Goal: Transaction & Acquisition: Purchase product/service

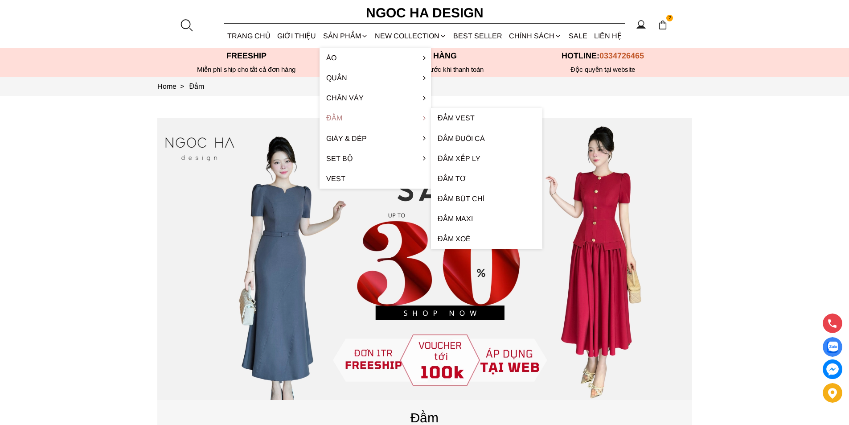
click at [348, 115] on link "Đầm" at bounding box center [374, 118] width 111 height 20
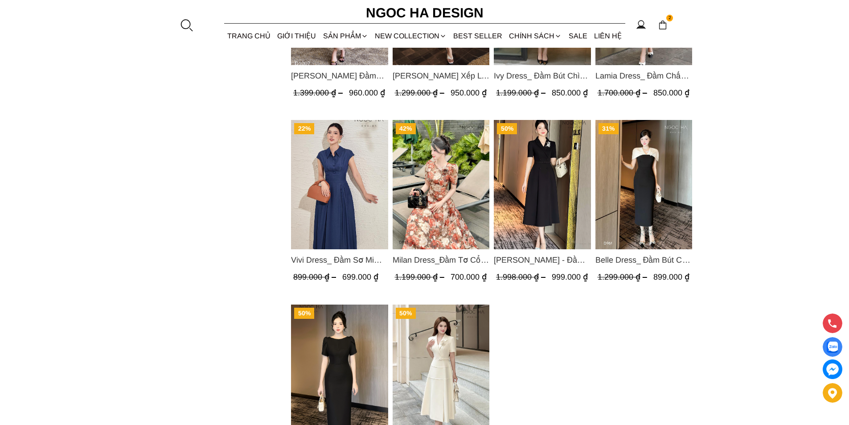
scroll to position [757, 0]
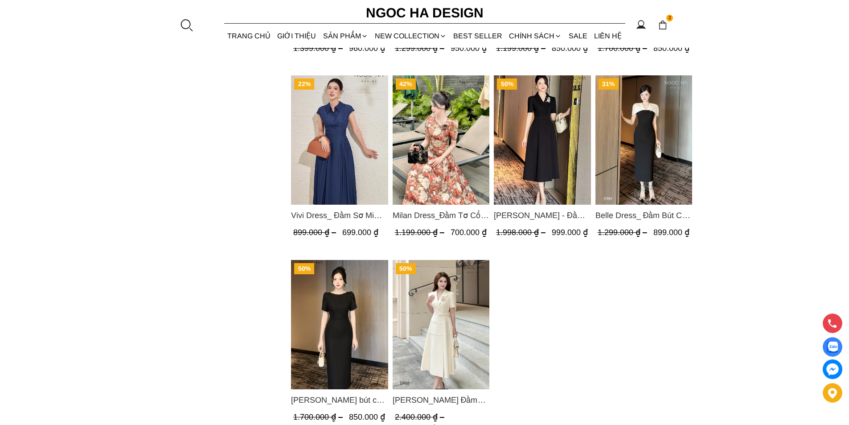
click at [409, 159] on img "Product image - Milan Dress_Đầm Tơ Cổ Tròn Đính Hoa, Tùng Xếp Ly D893" at bounding box center [440, 139] width 97 height 129
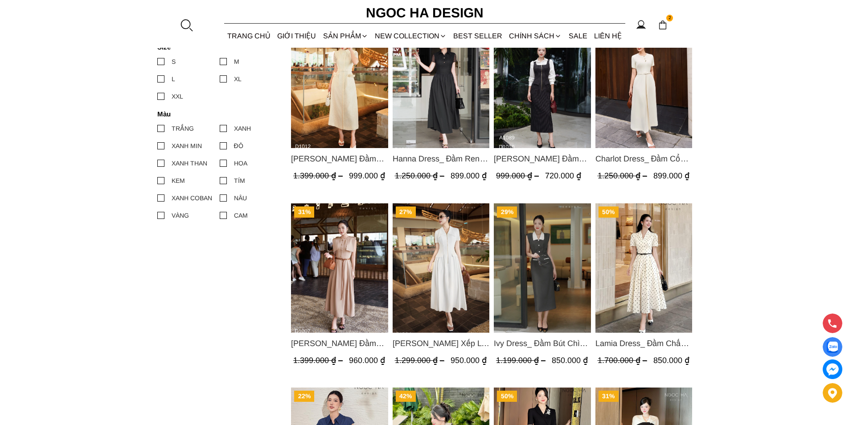
scroll to position [401, 0]
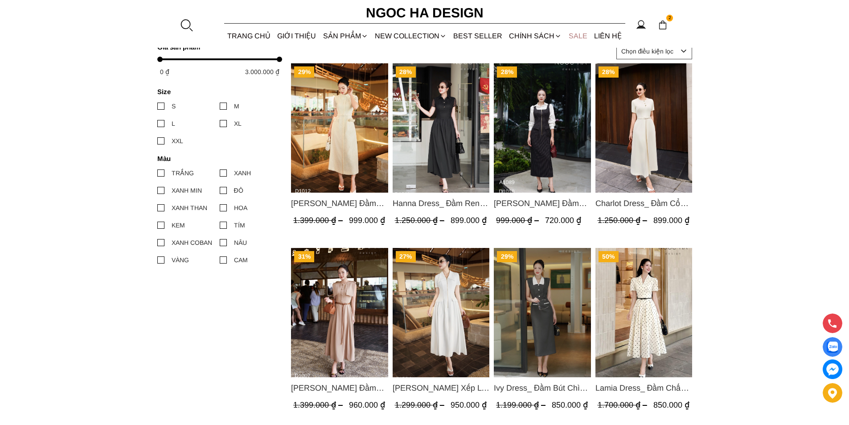
click at [579, 35] on link "SALE" at bounding box center [577, 36] width 25 height 24
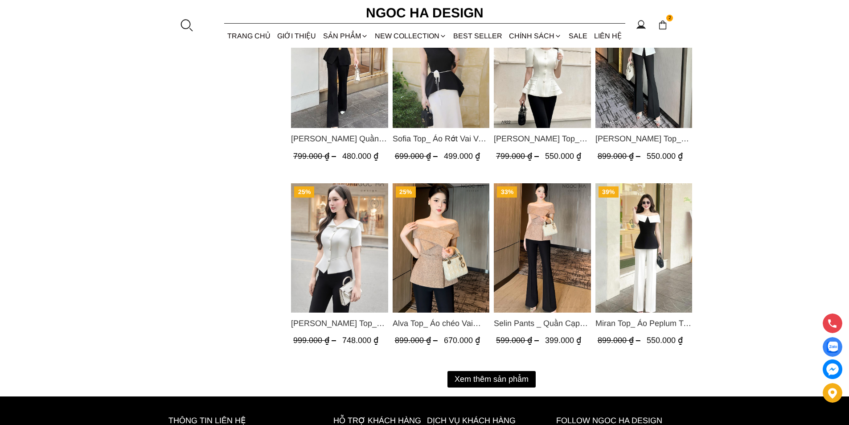
scroll to position [1114, 0]
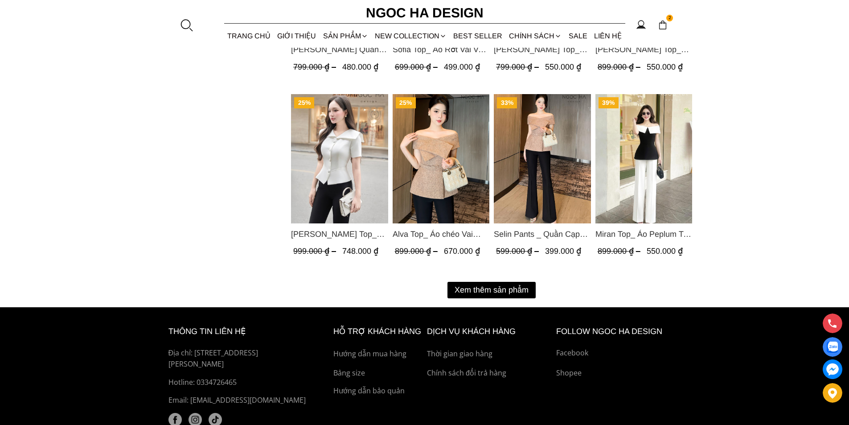
click at [478, 284] on button "Xem thêm sản phẩm" at bounding box center [491, 290] width 88 height 16
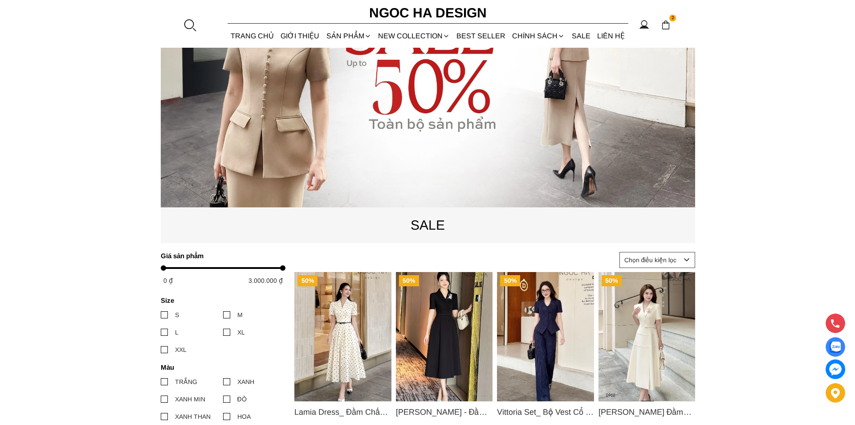
scroll to position [0, 0]
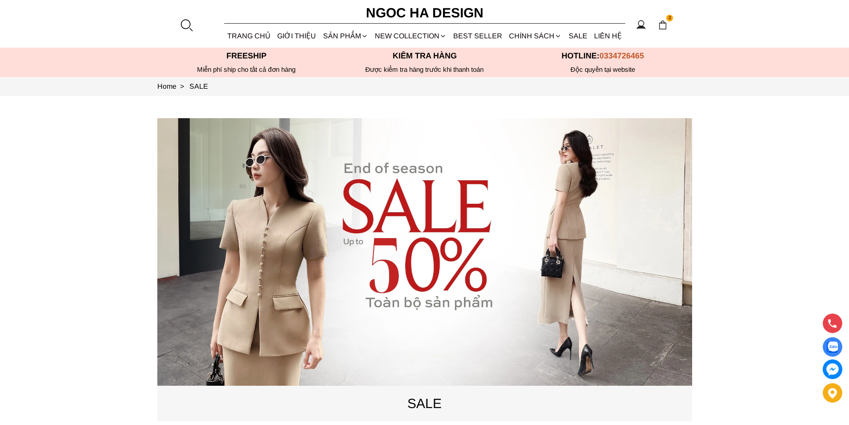
click at [192, 21] on div at bounding box center [186, 24] width 13 height 13
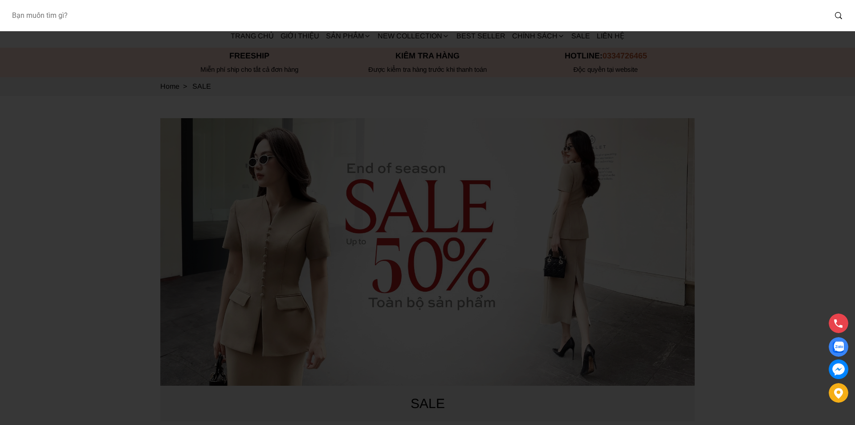
click at [112, 23] on input "Input search Bạn muốn tìm gì?" at bounding box center [415, 15] width 822 height 20
type input "A1080+CV139"
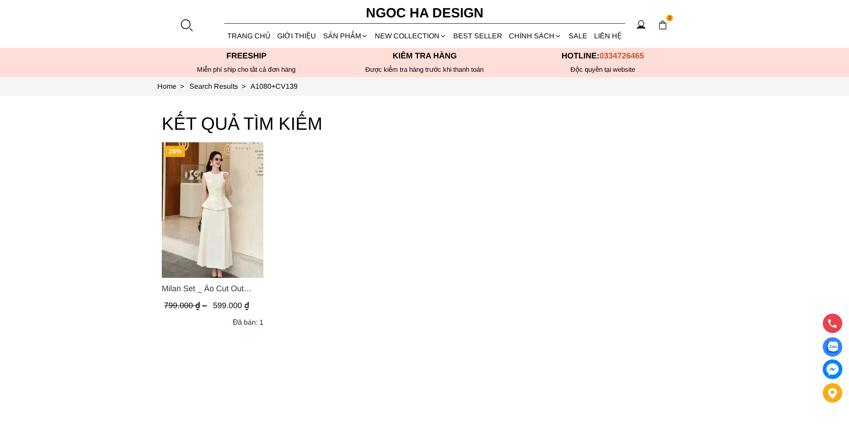
click at [217, 208] on img "Product image - Milan Set _ Áo Cut Out Tùng Không Tay Kết Hợp Chân Váy Xếp Ly A…" at bounding box center [213, 209] width 102 height 135
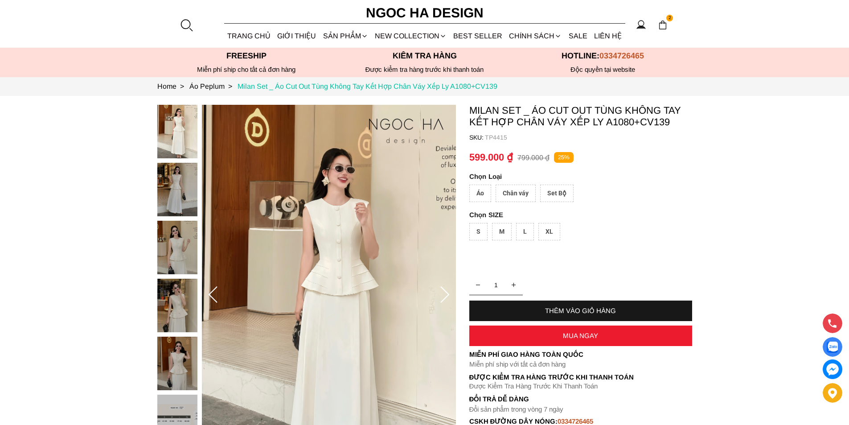
drag, startPoint x: 510, startPoint y: 82, endPoint x: 460, endPoint y: 87, distance: 49.7
click at [460, 87] on section "Home > Áo Peplum > Milan Set _ Áo Cut Out Tùng Không Tay Kết Hợp Chân Váy Xếp L…" at bounding box center [424, 86] width 849 height 19
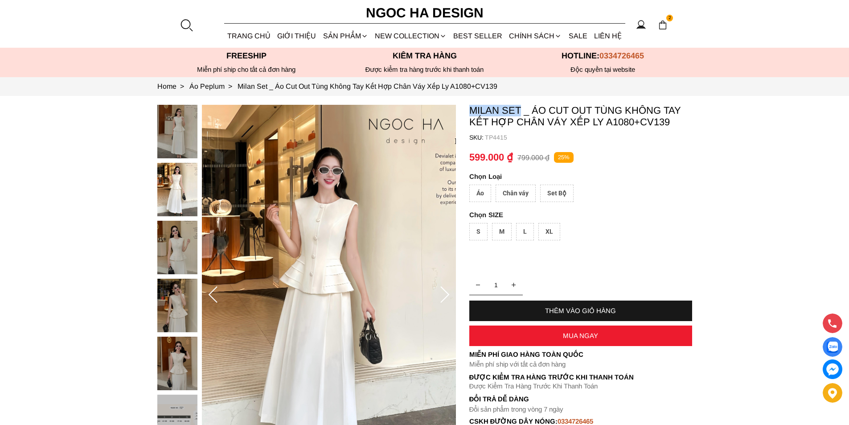
copy p "Milan Set"
drag, startPoint x: 466, startPoint y: 110, endPoint x: 518, endPoint y: 106, distance: 52.8
click at [518, 106] on section "Milan Set _ Áo Cut Out Tùng Không Tay Kết Hợp Chân Váy Xếp Ly A1080+CV139 SKU: …" at bounding box center [424, 295] width 849 height 398
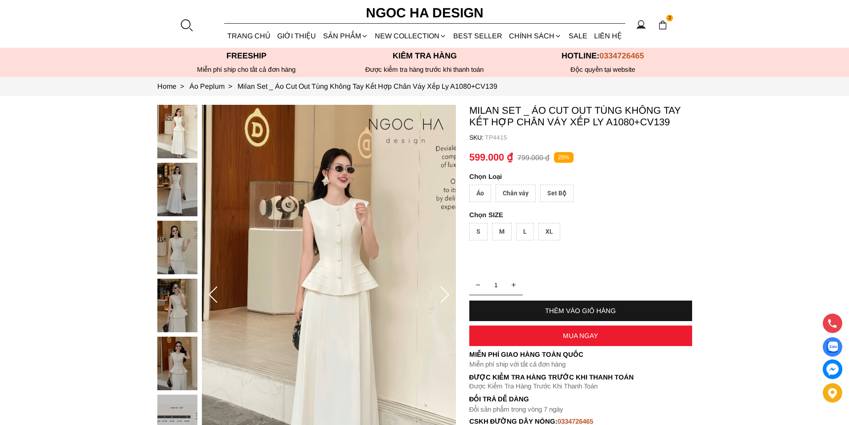
click at [560, 195] on div "Set Bộ" at bounding box center [556, 192] width 33 height 17
click at [548, 223] on div "XL" at bounding box center [549, 231] width 22 height 17
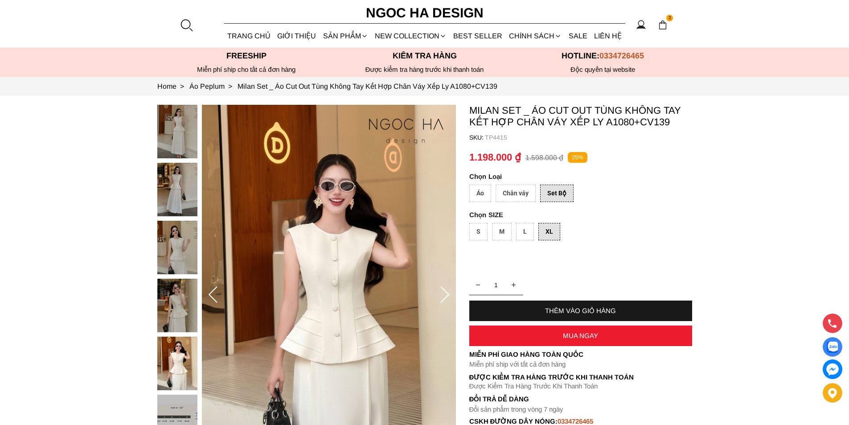
click at [190, 23] on div at bounding box center [186, 24] width 13 height 13
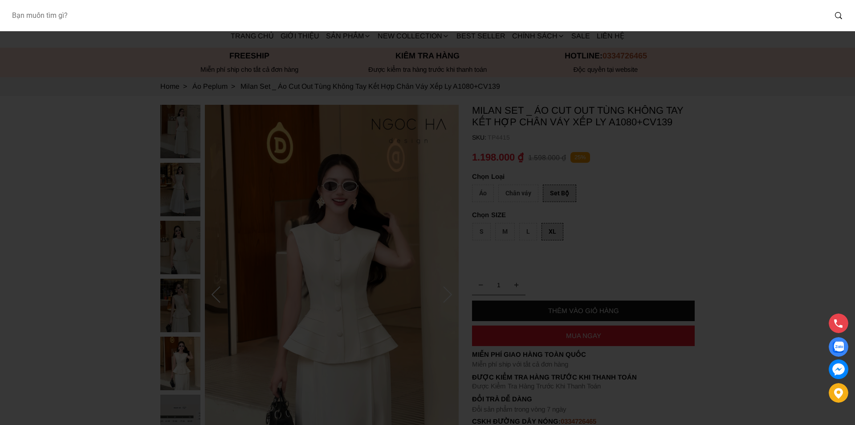
click at [122, 17] on input "Input search Bạn muốn tìm gì?" at bounding box center [415, 15] width 822 height 20
type input "BJ141"
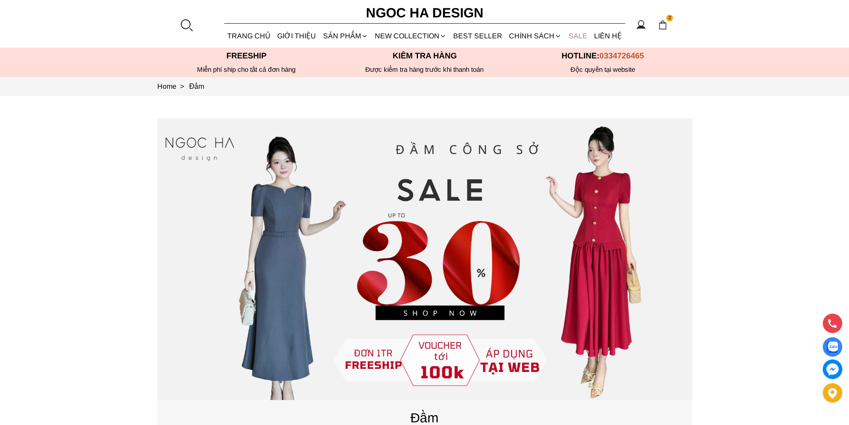
click at [574, 36] on link "SALE" at bounding box center [577, 36] width 25 height 24
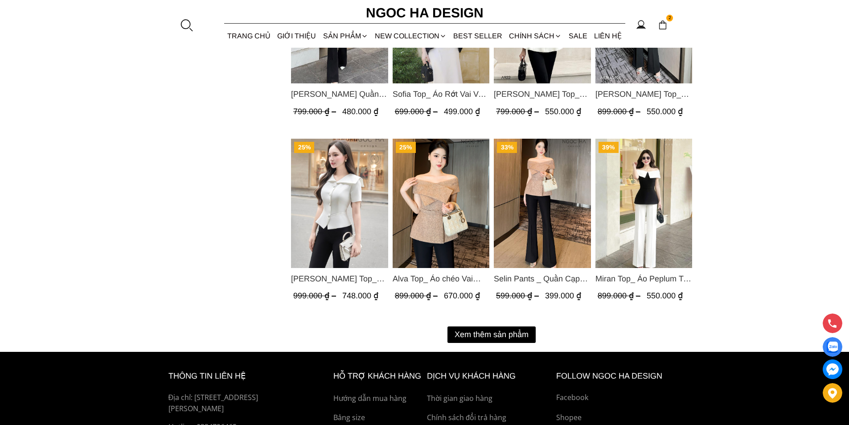
scroll to position [1158, 0]
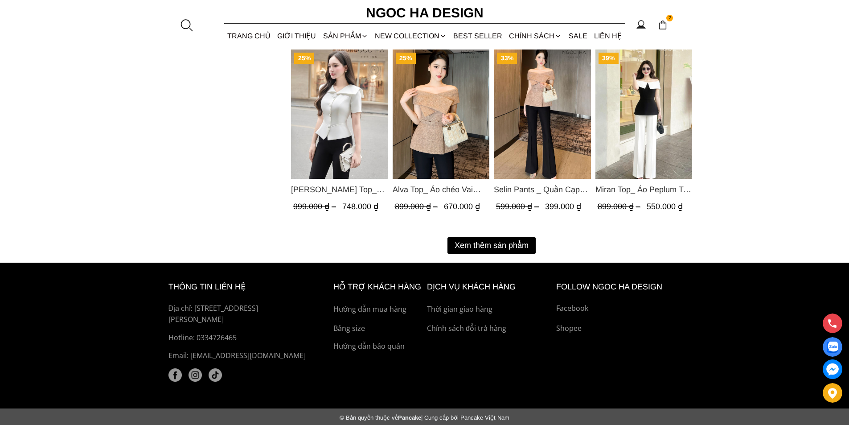
click at [517, 246] on button "Xem thêm sản phẩm" at bounding box center [491, 245] width 88 height 16
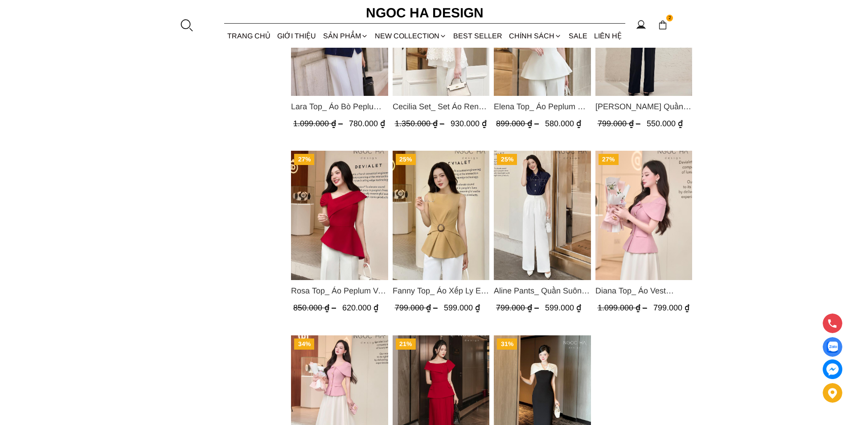
scroll to position [1381, 0]
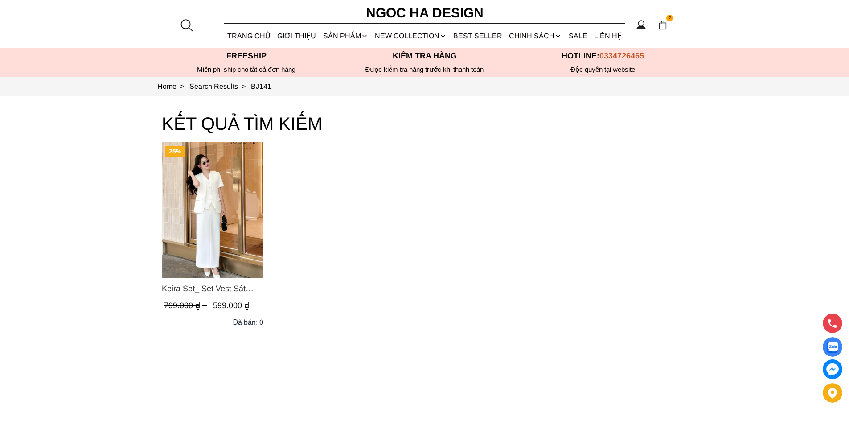
click at [204, 207] on img "Product image - Keira Set_ Set Vest Sát Nách Kết Hợp Chân Váy Bút Chì Mix Áo Kh…" at bounding box center [213, 209] width 102 height 135
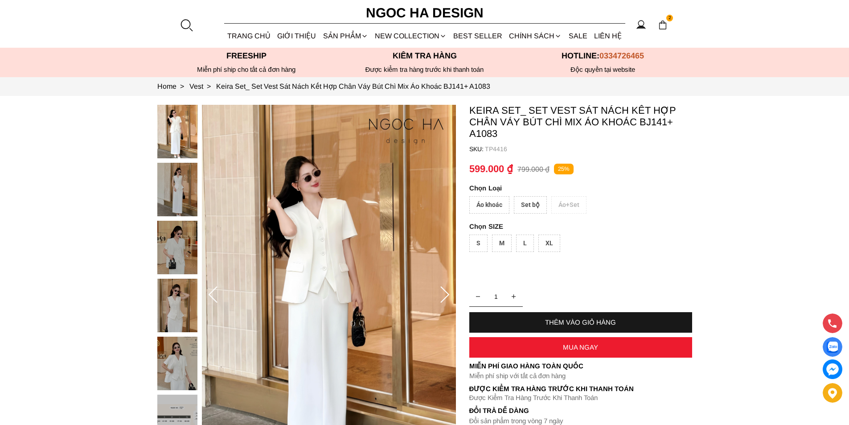
click at [575, 205] on div "Áo khoác Set bộ Áo+Set" at bounding box center [580, 207] width 223 height 22
click at [534, 206] on div "Set bộ" at bounding box center [530, 204] width 33 height 17
click at [491, 206] on div "Áo khoác" at bounding box center [489, 204] width 40 height 17
click at [532, 201] on div "Set bộ" at bounding box center [530, 204] width 33 height 17
click at [545, 245] on div "XL" at bounding box center [549, 242] width 22 height 17
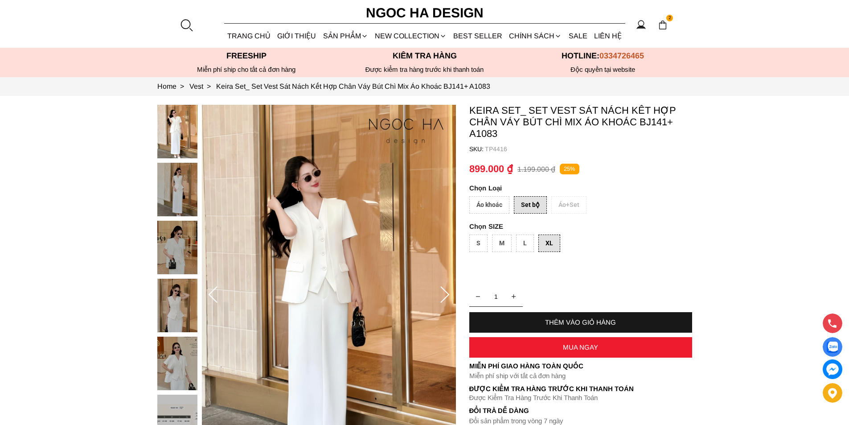
click at [495, 205] on div "Áo khoác" at bounding box center [489, 204] width 40 height 17
click at [527, 209] on div "Set bộ" at bounding box center [530, 204] width 33 height 17
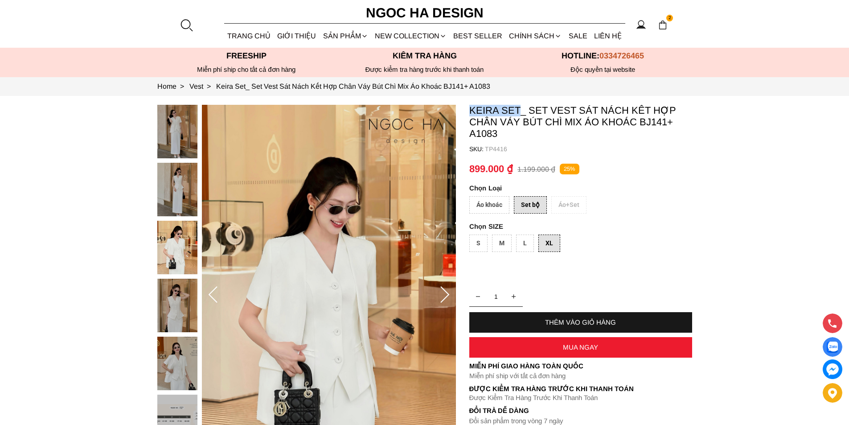
copy p "Keira Set"
drag, startPoint x: 468, startPoint y: 107, endPoint x: 521, endPoint y: 106, distance: 53.0
click at [521, 106] on section "Keira Set_ Set Vest Sát Nách Kết Hợp Chân Váy Bút Chì Mix Áo Khoác BJ141+ A1083…" at bounding box center [424, 295] width 849 height 398
click at [187, 23] on div at bounding box center [186, 24] width 13 height 13
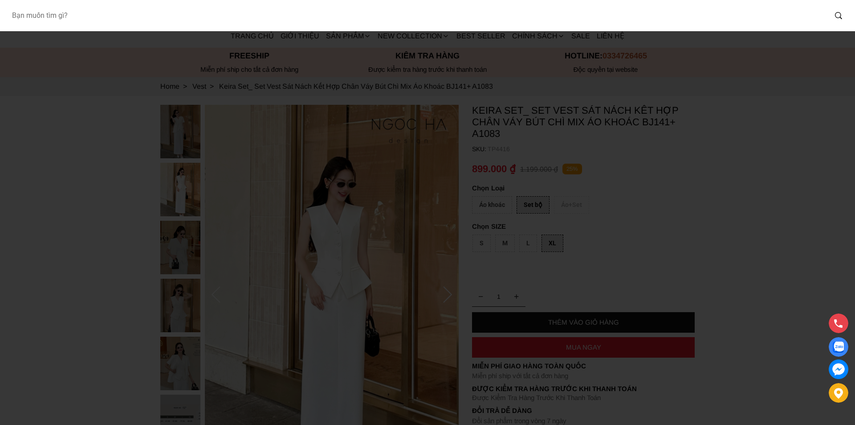
click at [130, 19] on input "Input search Bạn muốn tìm gì?" at bounding box center [415, 15] width 822 height 20
type input "A1079"
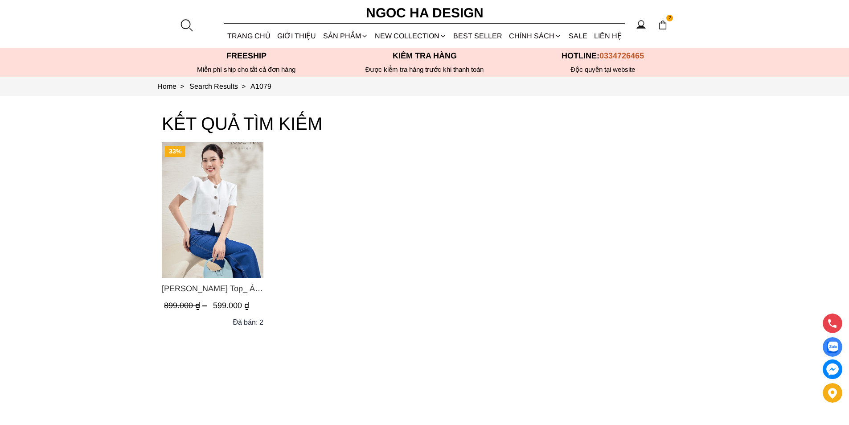
click at [241, 237] on img "Product image - Laura Top_ Áo Vest Cổ Tròn Dáng Suông Lửng A1079" at bounding box center [213, 209] width 102 height 135
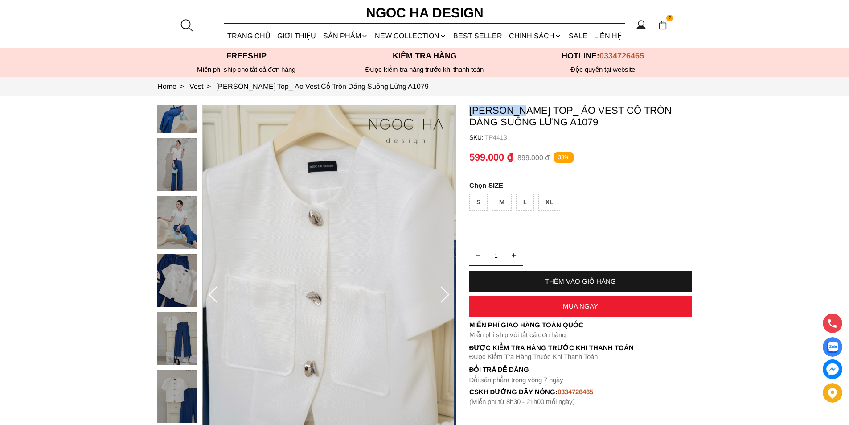
copy p "Laura Top"
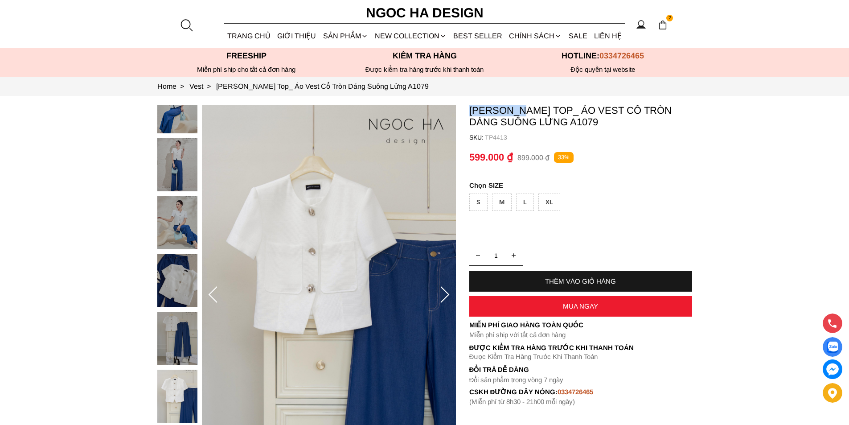
drag, startPoint x: 468, startPoint y: 107, endPoint x: 524, endPoint y: 107, distance: 56.6
click at [524, 107] on section "Laura Top_ Áo Vest Cổ Tròn Dáng Suông Lửng A1079 SKU: TP4413 1 THÊM VÀO GIỎ HÀN…" at bounding box center [424, 295] width 849 height 398
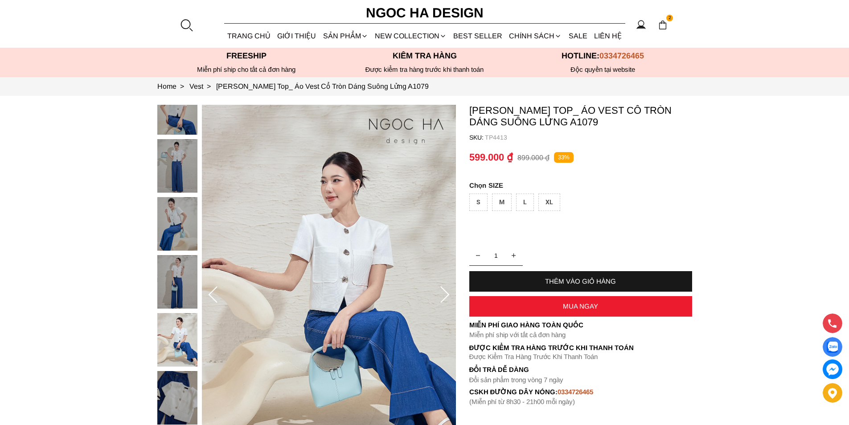
click at [187, 22] on div at bounding box center [186, 24] width 13 height 13
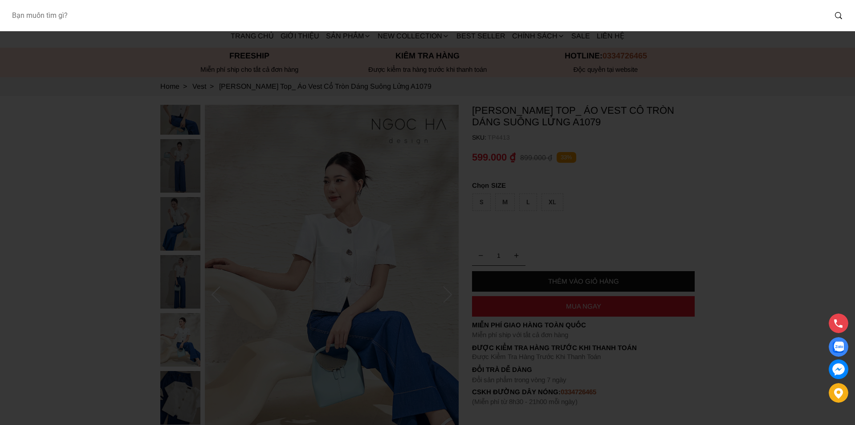
click at [166, 22] on input "Input search Bạn muốn tìm gì?" at bounding box center [415, 15] width 822 height 20
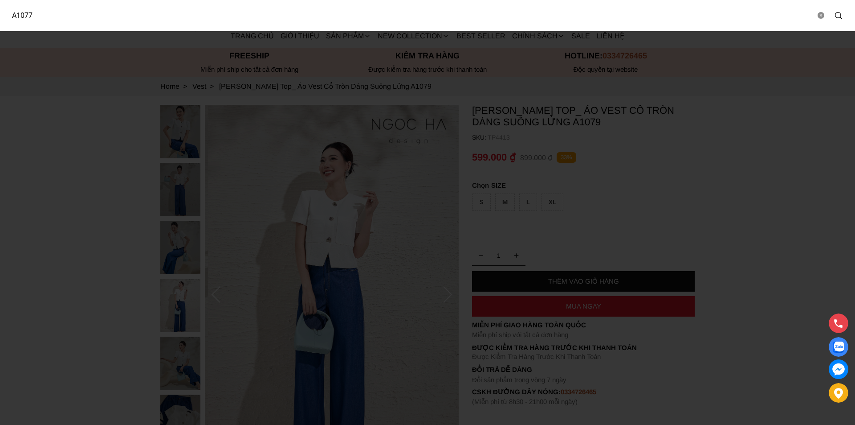
type input "A1077"
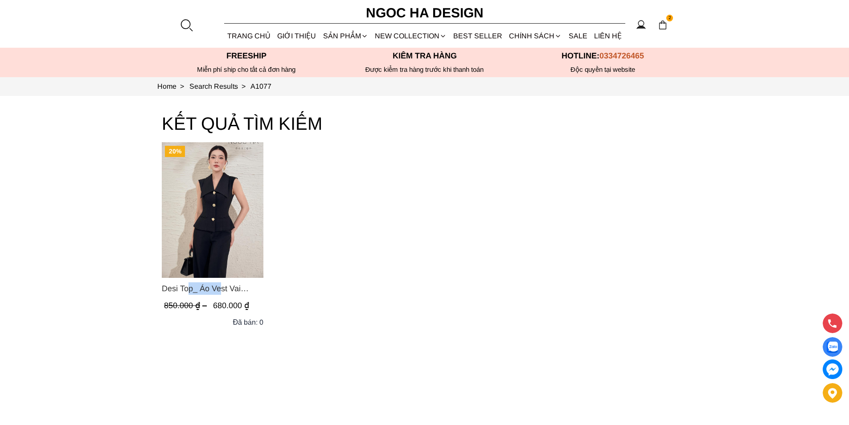
copy span "Desi Top"
drag, startPoint x: 151, startPoint y: 286, endPoint x: 193, endPoint y: 290, distance: 42.5
click at [193, 290] on section "KẾT QUẢ TÌM KIẾM 20% Desi Top_ Áo Vest Vai Chờm Đính Cúc Dáng Lửng Màu Đen A107…" at bounding box center [424, 278] width 849 height 365
click at [194, 230] on img "Product image - Desi Top_ Áo Vest Vai Chờm Đính Cúc Dáng Lửng Màu Đen A1077" at bounding box center [213, 209] width 102 height 135
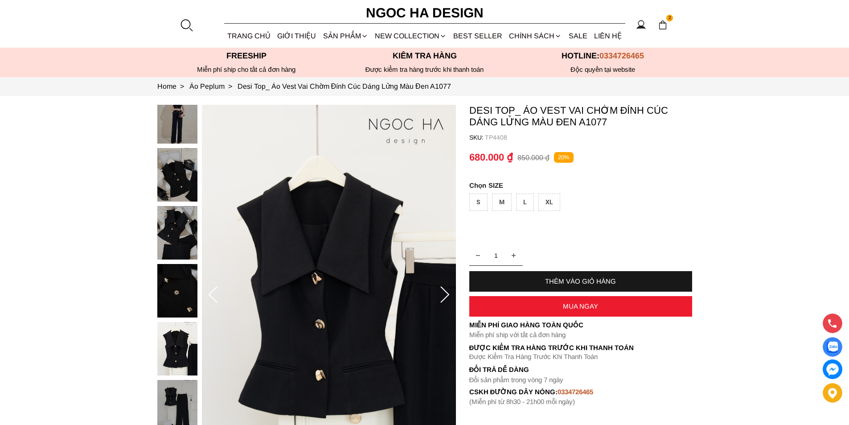
click at [188, 22] on div at bounding box center [186, 24] width 13 height 13
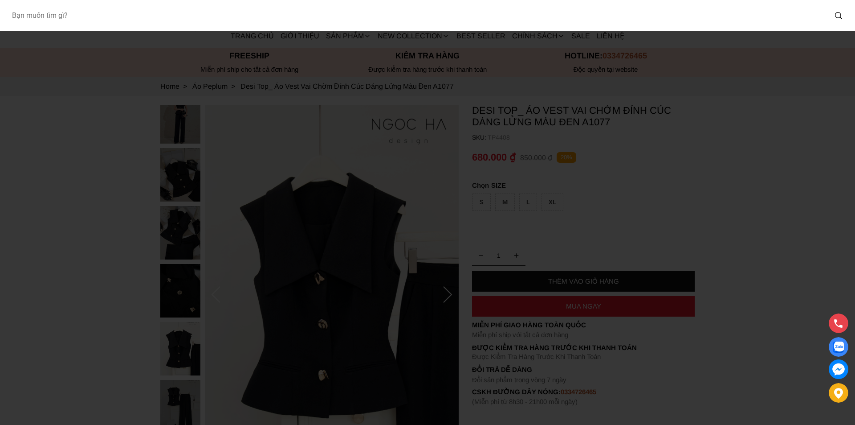
click at [136, 17] on input "Input search Bạn muốn tìm gì?" at bounding box center [415, 15] width 822 height 20
type input "A428"
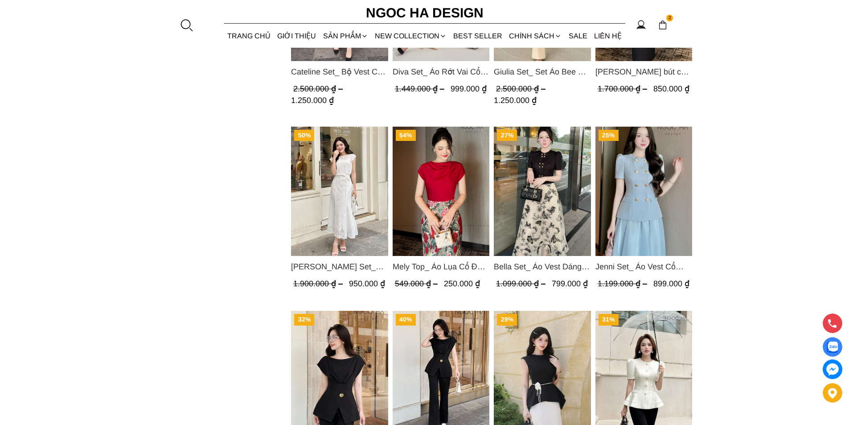
scroll to position [668, 0]
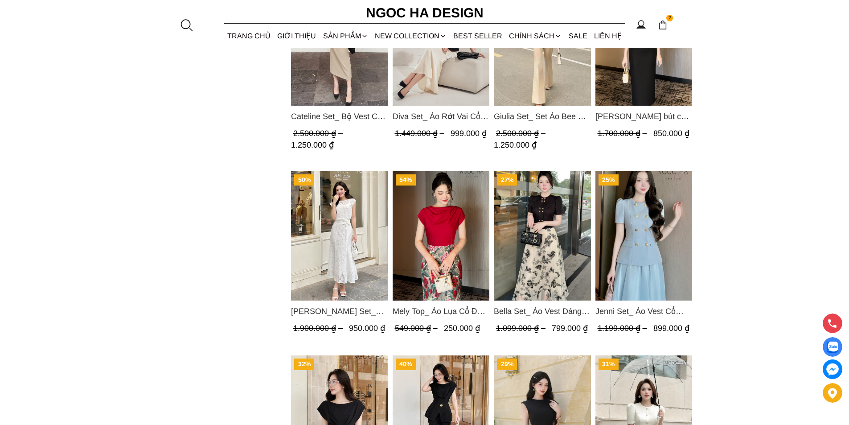
click at [457, 209] on img "Product image - Mely Top_ Áo Lụa Cổ Đổ Rớt Vai A003" at bounding box center [440, 235] width 97 height 129
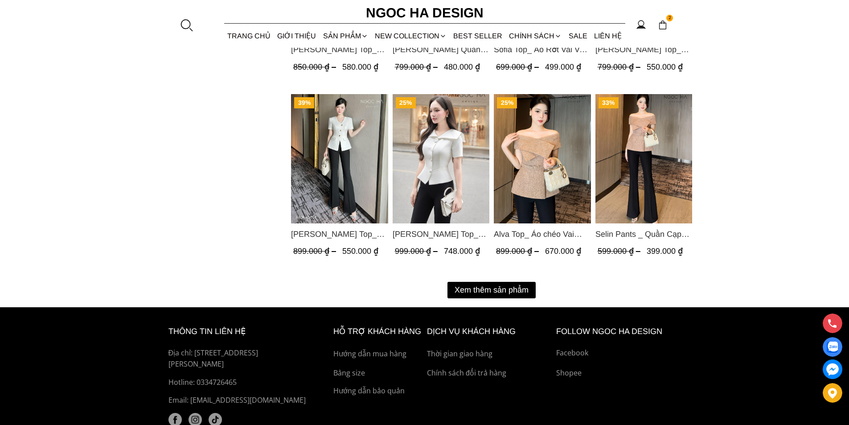
scroll to position [1169, 0]
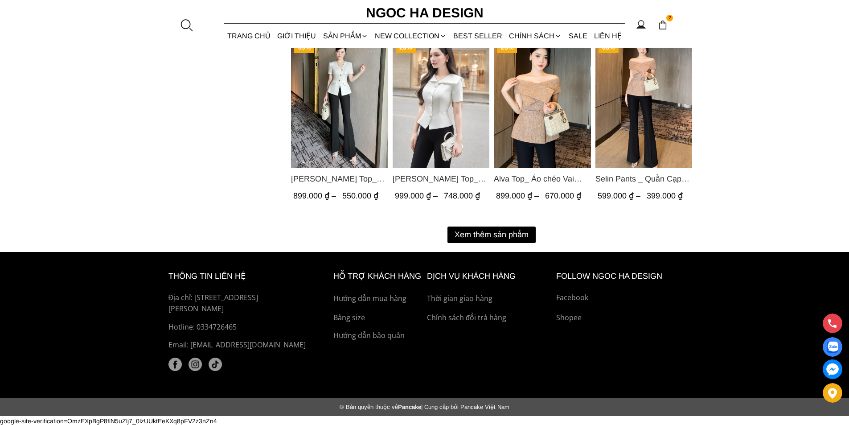
click at [476, 233] on button "Xem thêm sản phẩm" at bounding box center [491, 234] width 88 height 16
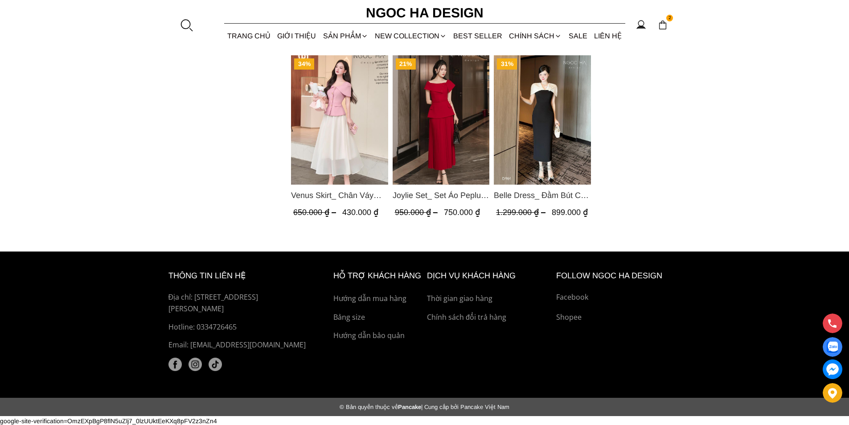
scroll to position [1896, 0]
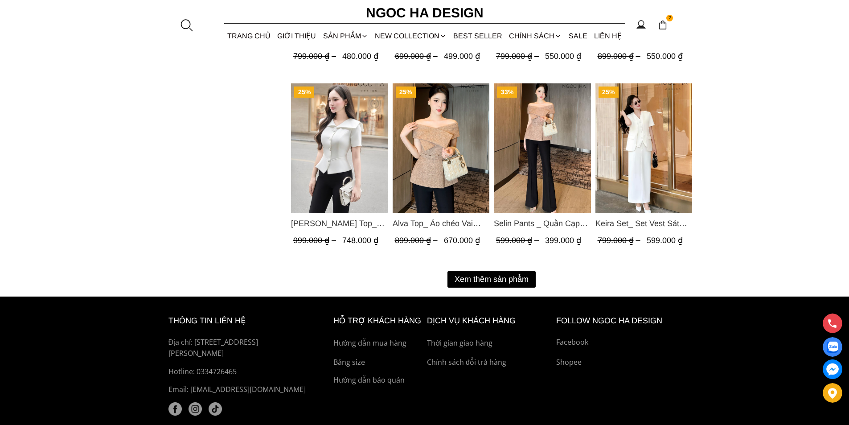
scroll to position [1169, 0]
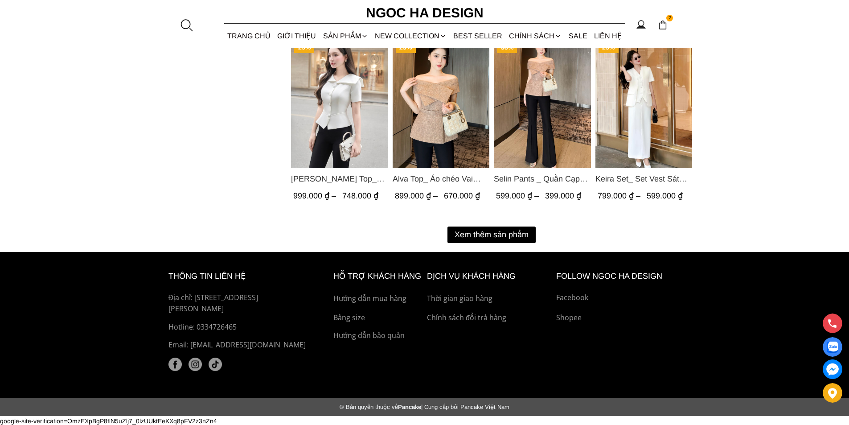
click at [512, 234] on button "Xem thêm sản phẩm" at bounding box center [491, 234] width 88 height 16
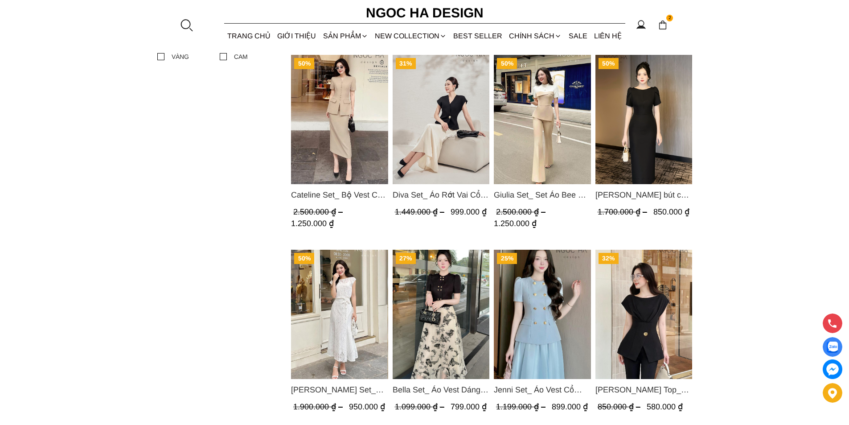
scroll to position [545, 0]
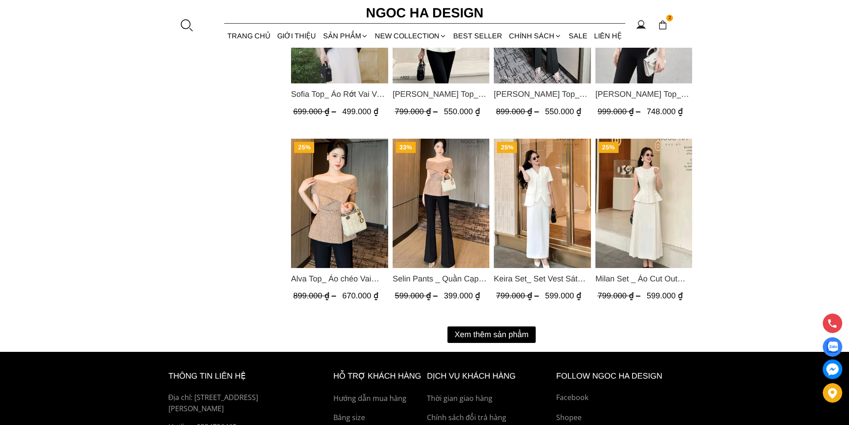
scroll to position [1114, 0]
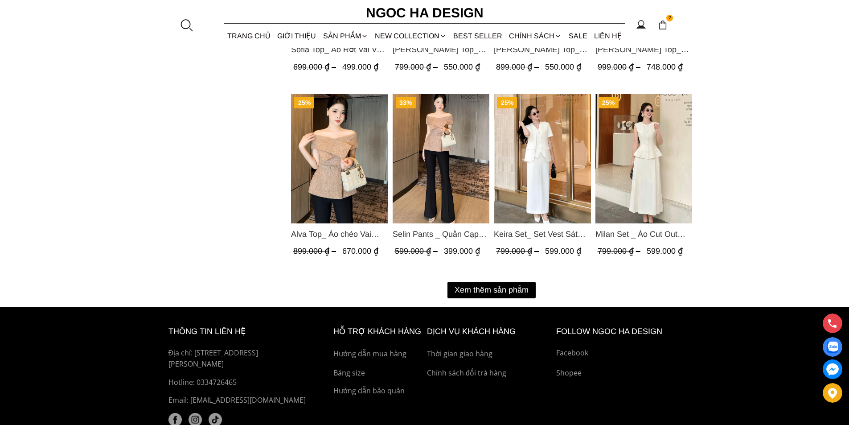
click at [490, 295] on button "Xem thêm sản phẩm" at bounding box center [491, 290] width 88 height 16
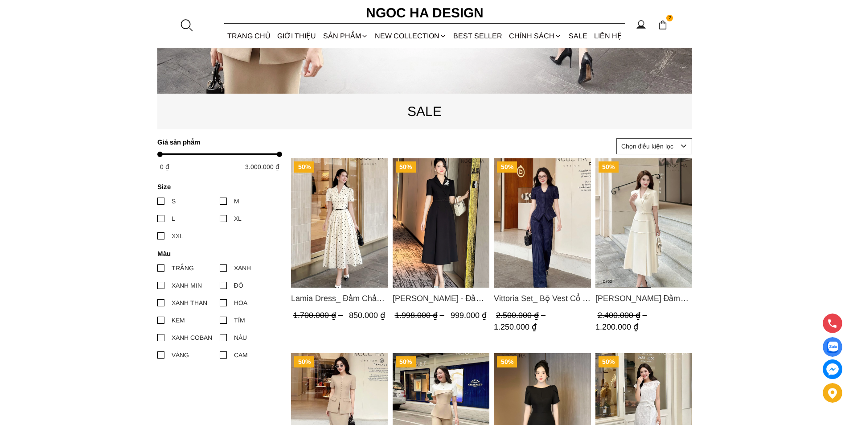
scroll to position [0, 0]
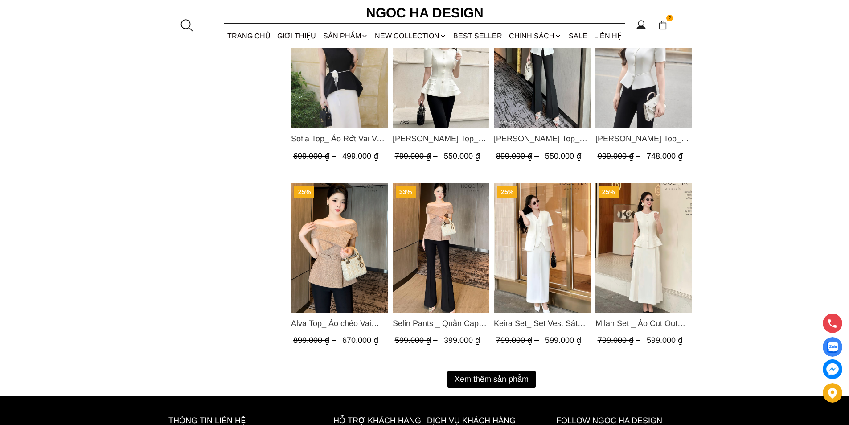
scroll to position [1069, 0]
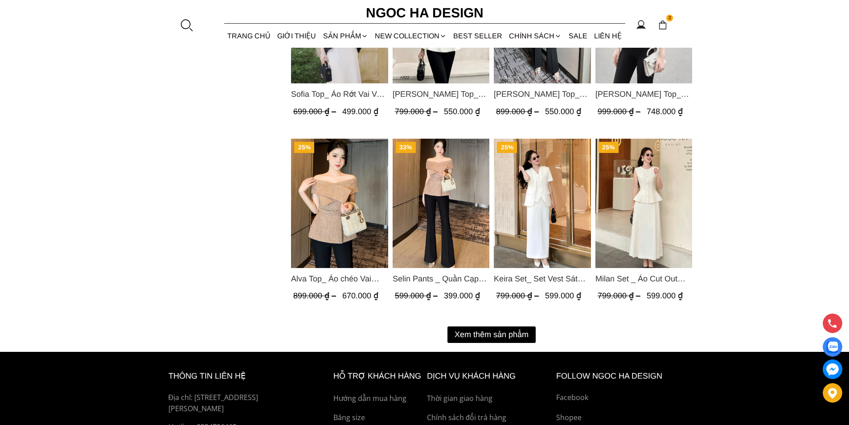
click at [503, 329] on button "Xem thêm sản phẩm" at bounding box center [491, 334] width 88 height 16
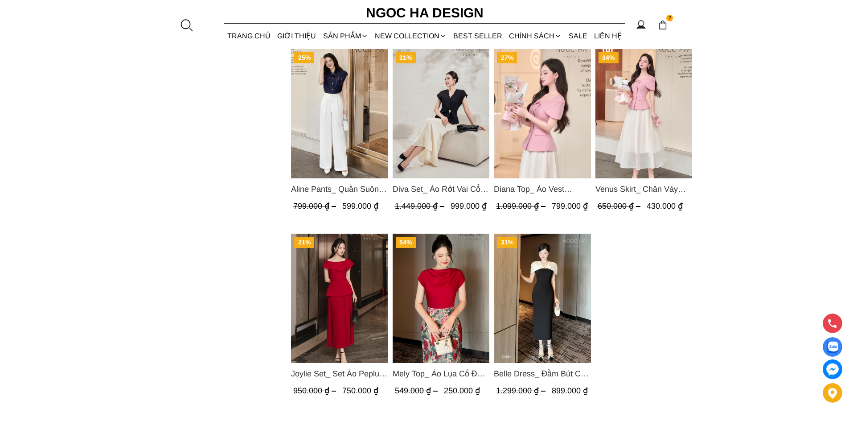
scroll to position [1807, 0]
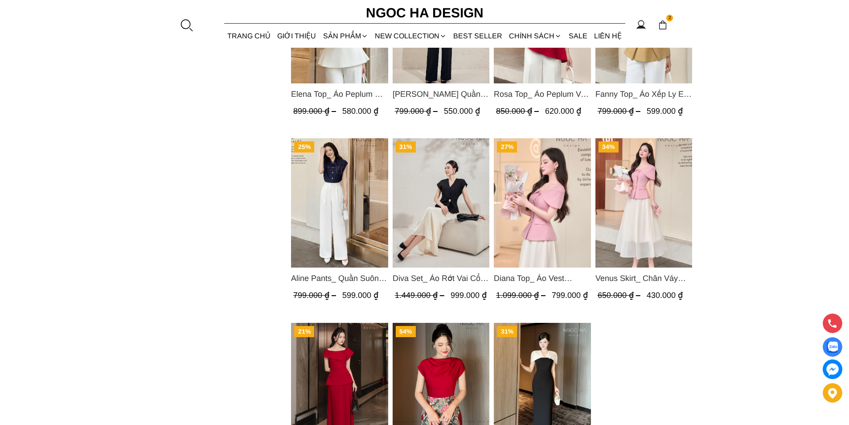
click at [537, 211] on img "Product image - Diana Top_ Áo Vest Choàng Vai Đính Cúc Màu Hồng A1052" at bounding box center [542, 202] width 97 height 129
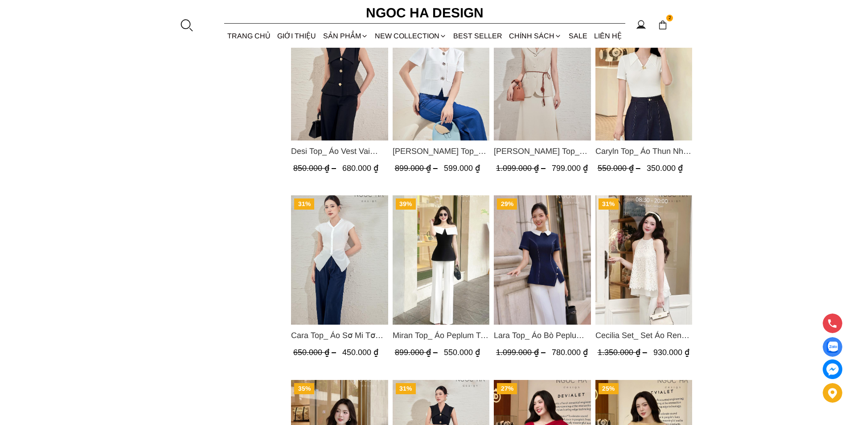
scroll to position [1248, 0]
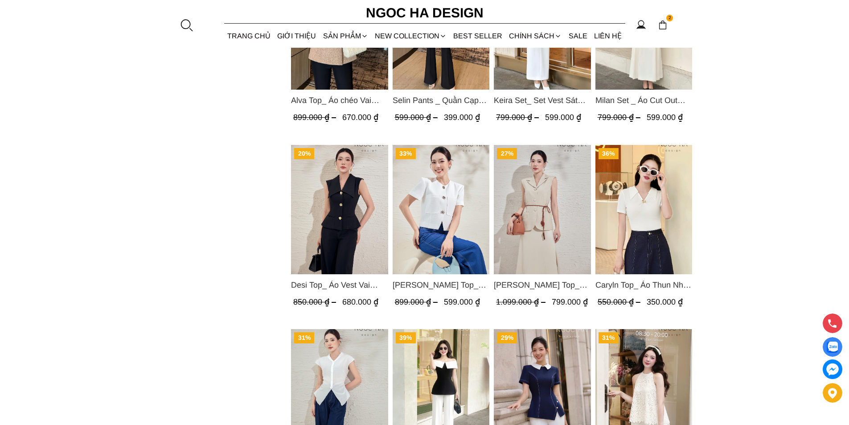
click at [544, 211] on img "Product image - Audrey Top_ Áo Vest Linen Dáng Suông A1074" at bounding box center [542, 209] width 97 height 129
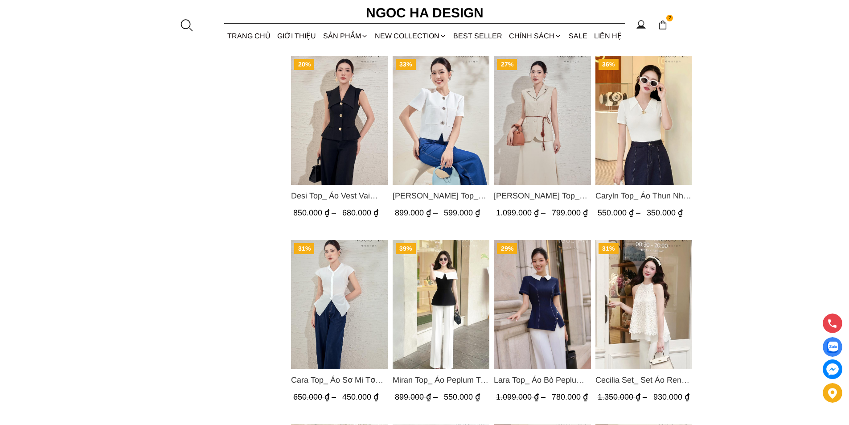
scroll to position [1292, 0]
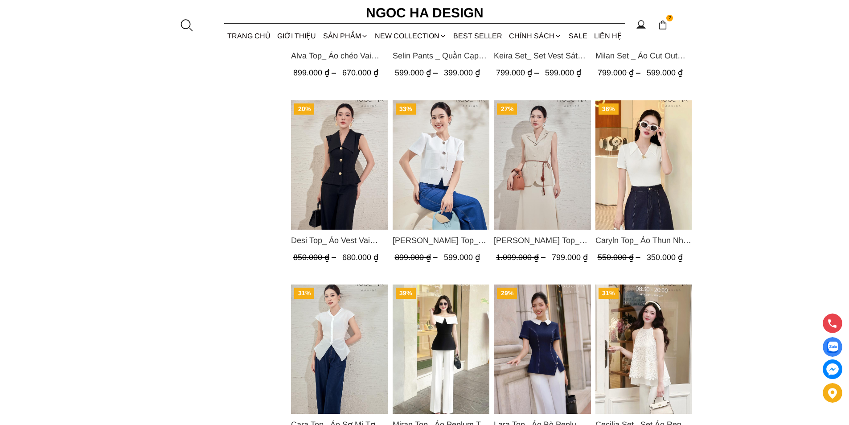
click at [667, 170] on img "Product image - Caryln Top_ Áo Thun Nhún Ngực Tay Cộc Màu Đỏ A1062" at bounding box center [643, 164] width 97 height 129
click at [555, 167] on img "Product image - Audrey Top_ Áo Vest Linen Dáng Suông A1074" at bounding box center [542, 164] width 97 height 129
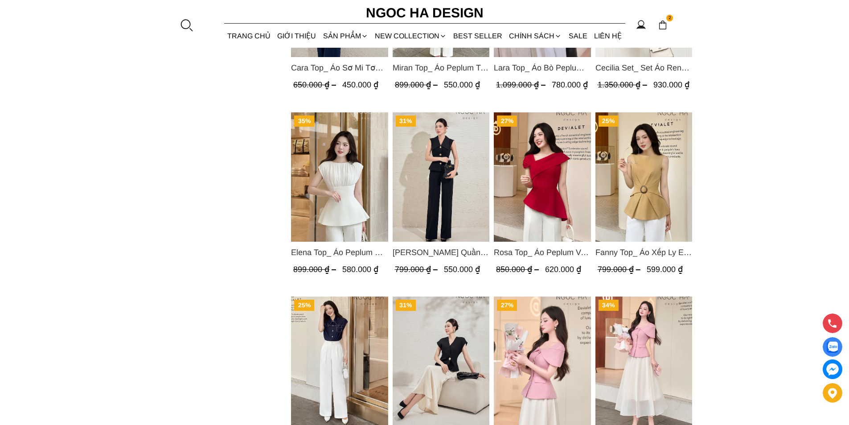
scroll to position [1693, 0]
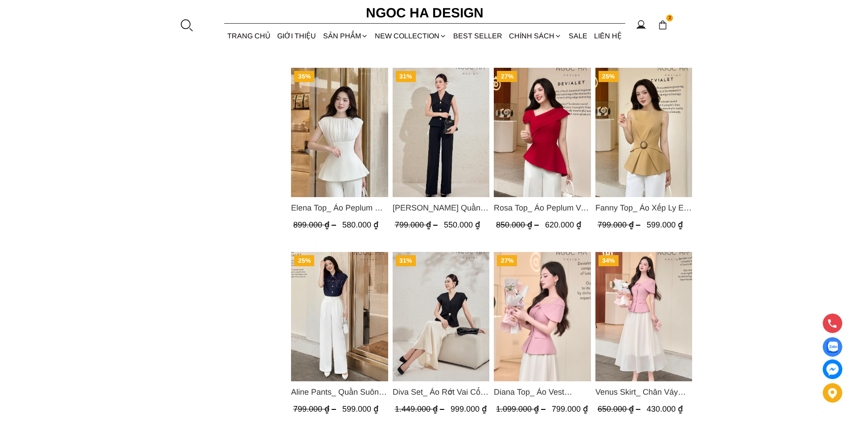
click at [372, 278] on img "Product image - Aline Pants_ Quần Suông Xếp Ly Mềm Q063" at bounding box center [339, 316] width 97 height 129
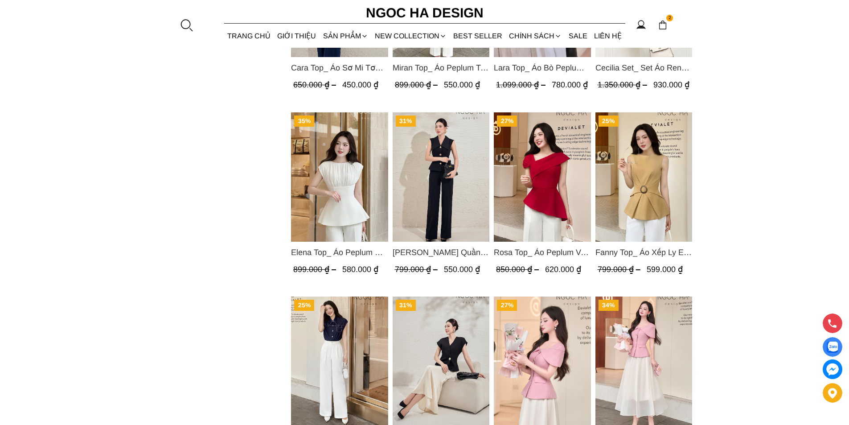
scroll to position [1604, 0]
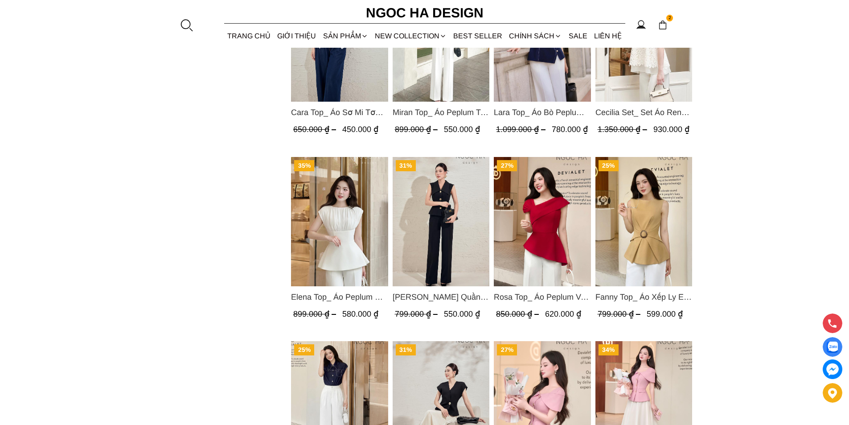
click at [409, 218] on img "Product image - Lara Pants_ Quần Suông Trắng Q059" at bounding box center [440, 221] width 97 height 129
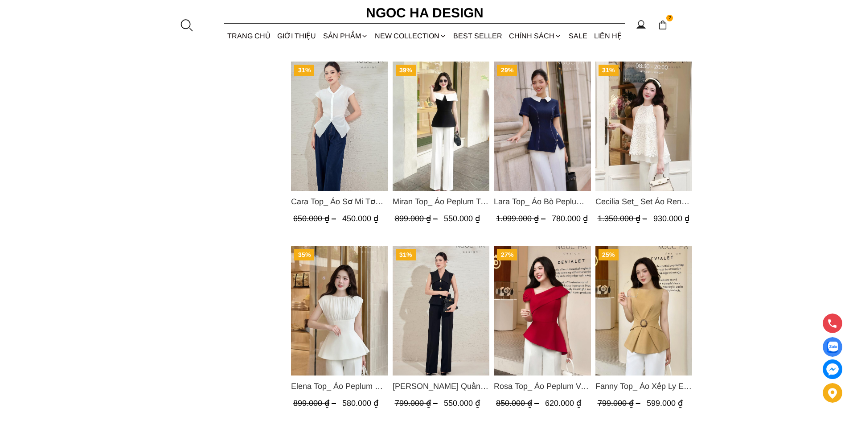
scroll to position [1470, 0]
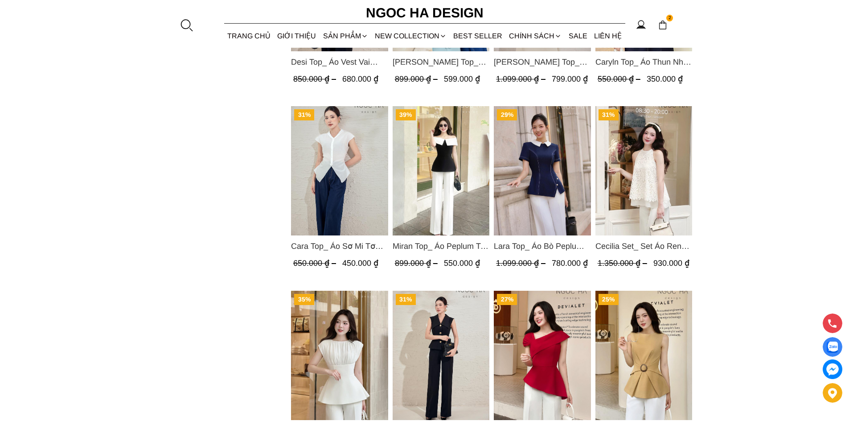
click at [345, 324] on img "Product image - Elena Top_ Áo Peplum Cổ Nhún Màu Trắng A1066" at bounding box center [339, 354] width 97 height 129
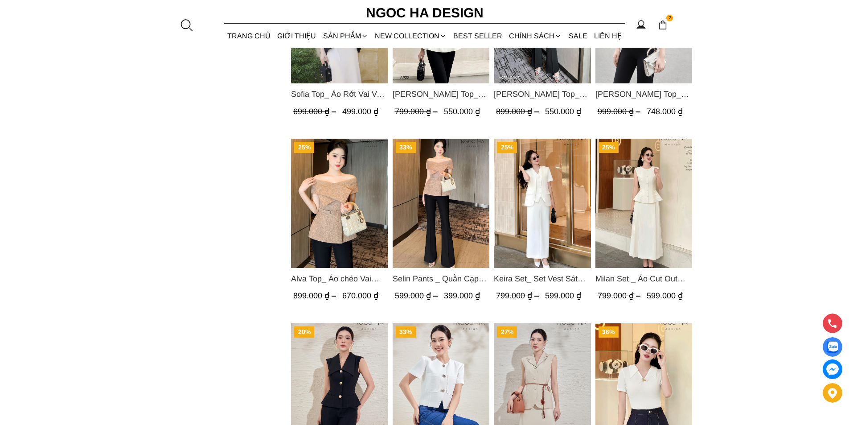
scroll to position [1025, 0]
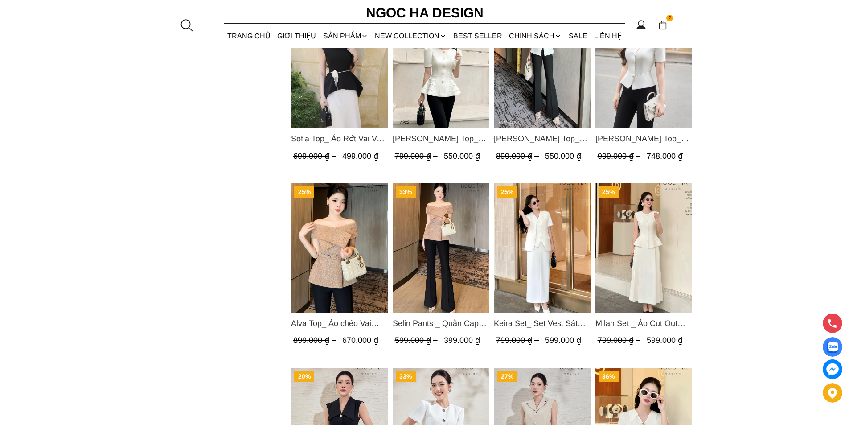
click at [340, 231] on img "Product image - Alva Top_ Áo chéo Vai Kèm Đai Màu Be A822" at bounding box center [339, 247] width 97 height 129
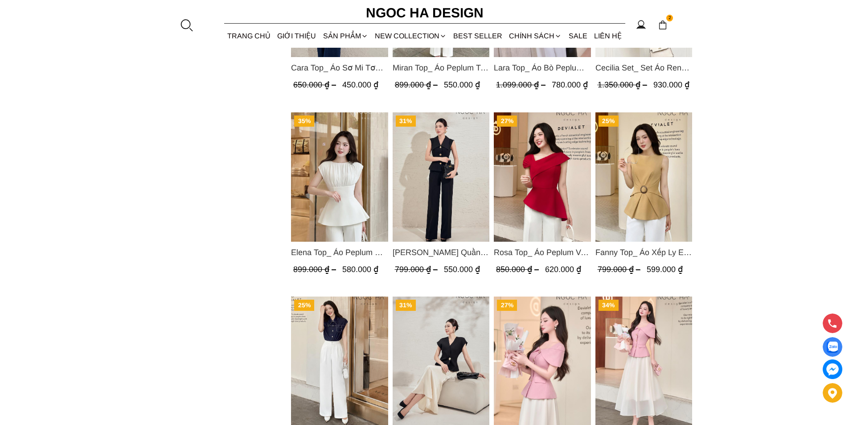
scroll to position [1693, 0]
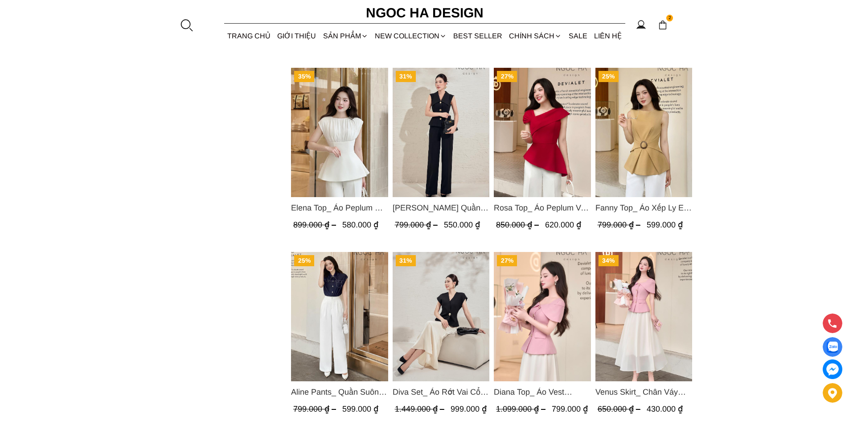
click at [628, 130] on img "Product image - Fanny Top_ Áo Xếp Ly Eo Sát Nách Màu Bee A1068" at bounding box center [643, 132] width 97 height 129
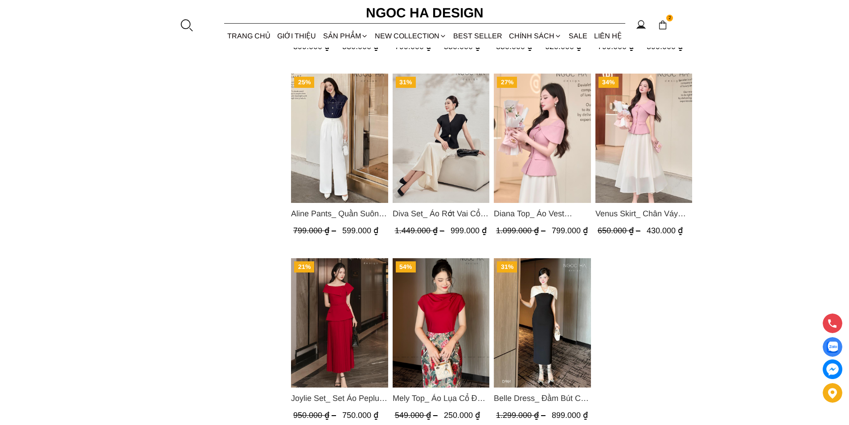
scroll to position [1960, 0]
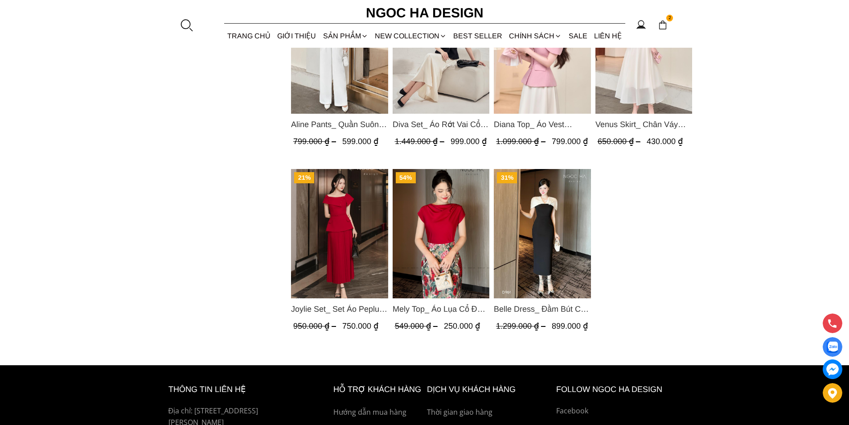
click at [535, 238] on img "Product image - Belle Dress_ Đầm Bút Chì Đen Phối Choàng Vai May Ly Màu Trắng K…" at bounding box center [542, 233] width 97 height 129
click at [352, 235] on img "Product image - Joylie Set_ Set Áo Peplum Vai Lệch, Chân Váy Dập Ly Màu Đỏ A956…" at bounding box center [339, 233] width 97 height 129
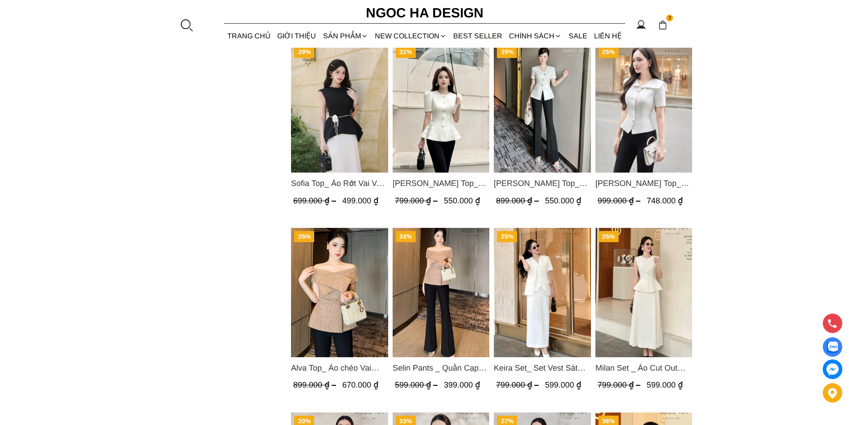
scroll to position [936, 0]
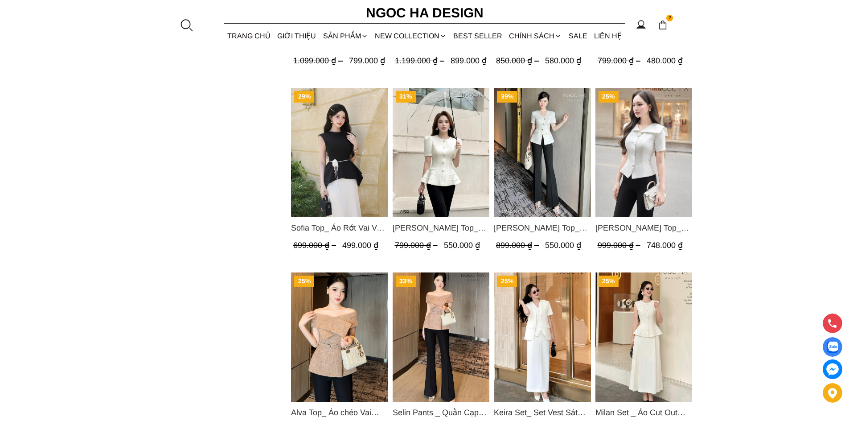
click at [440, 160] on img "Product image - Ellie Top_ Áo Cổ Tròn Tùng May Gân Nổi Màu Kem A922" at bounding box center [440, 152] width 97 height 129
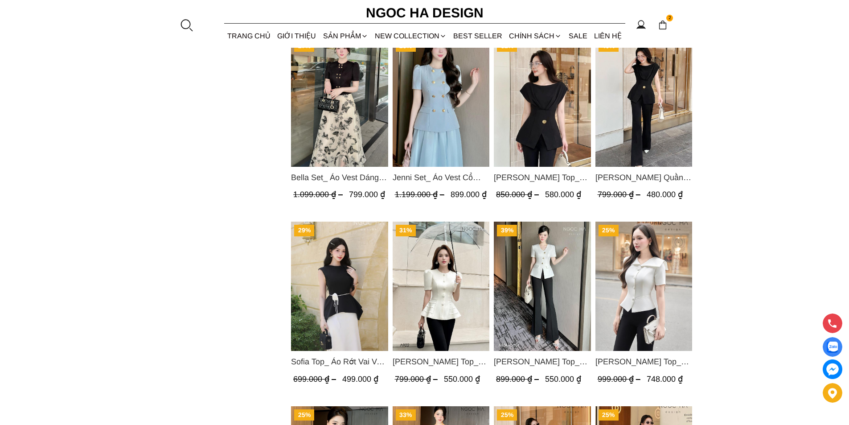
scroll to position [757, 0]
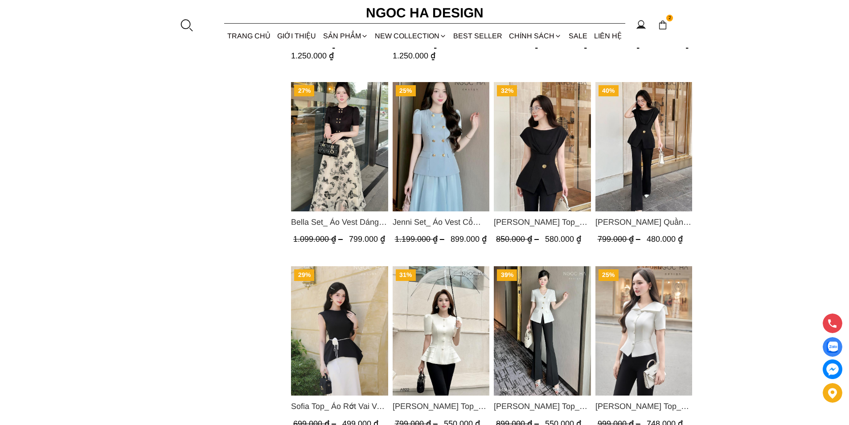
click at [545, 155] on img "Product image - Jenny Top_ Áo Mix Tơ Thân Bổ Mảnh Vạt Chéo Màu Đen A1057" at bounding box center [542, 146] width 97 height 129
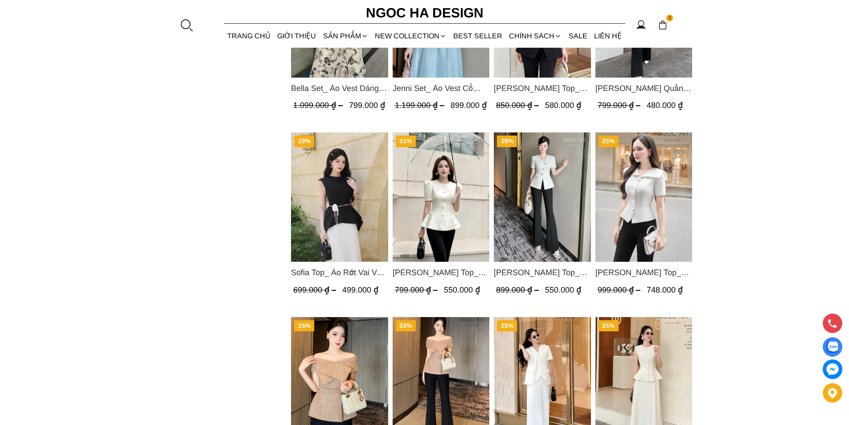
scroll to position [936, 0]
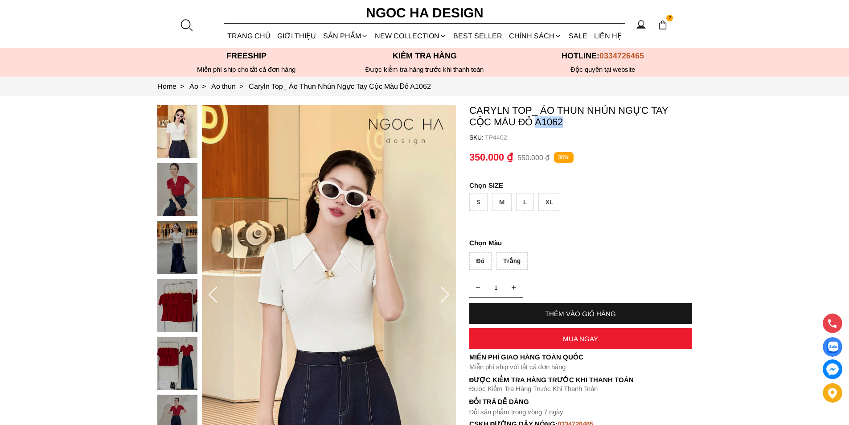
drag, startPoint x: 528, startPoint y: 124, endPoint x: 511, endPoint y: 123, distance: 17.0
click at [511, 123] on p "Caryln Top_ Áo Thun Nhún Ngực Tay Cộc Màu Đỏ A1062" at bounding box center [580, 116] width 223 height 23
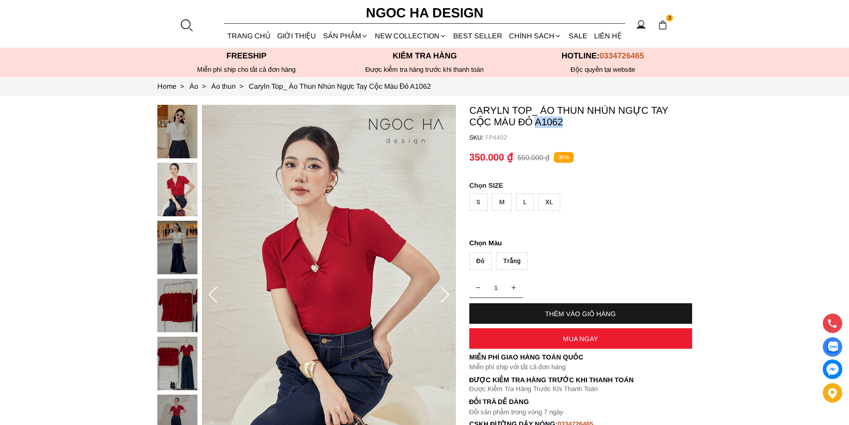
copy p "A1062"
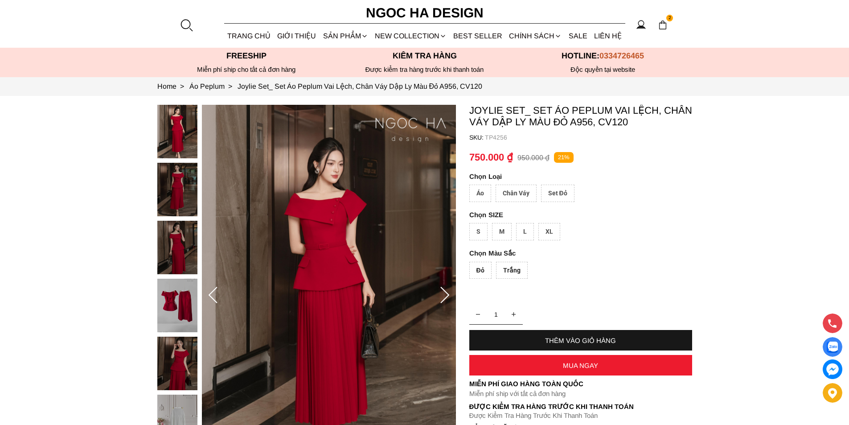
click at [548, 193] on div "Set Đỏ" at bounding box center [557, 192] width 33 height 17
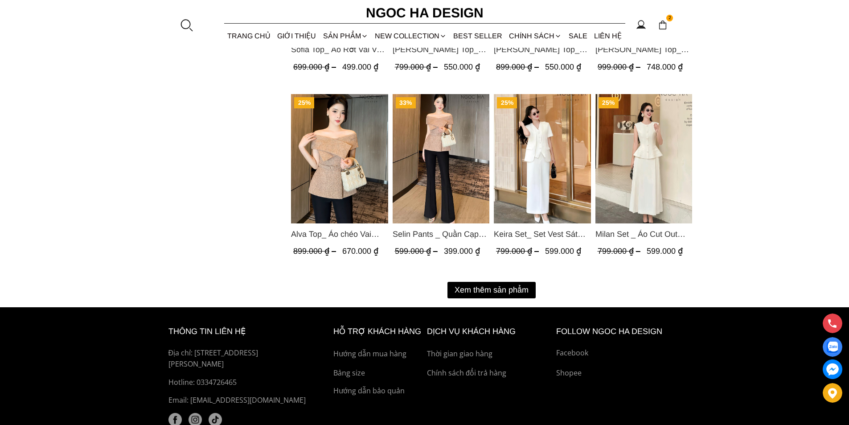
scroll to position [1158, 0]
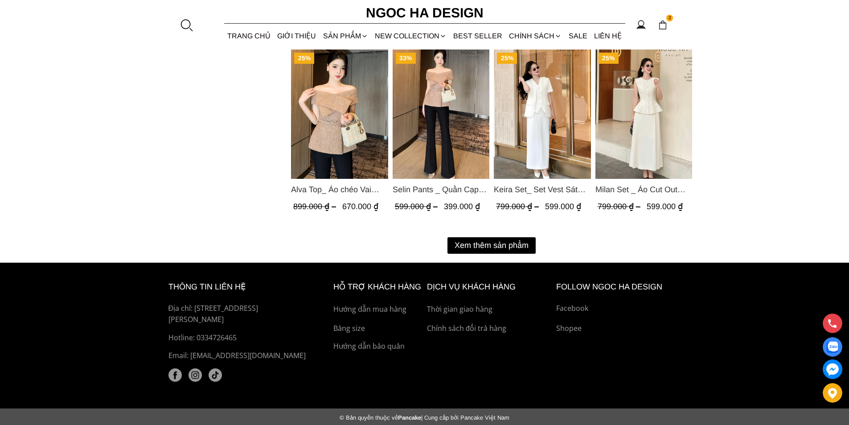
click at [495, 245] on button "Xem thêm sản phẩm" at bounding box center [491, 245] width 88 height 16
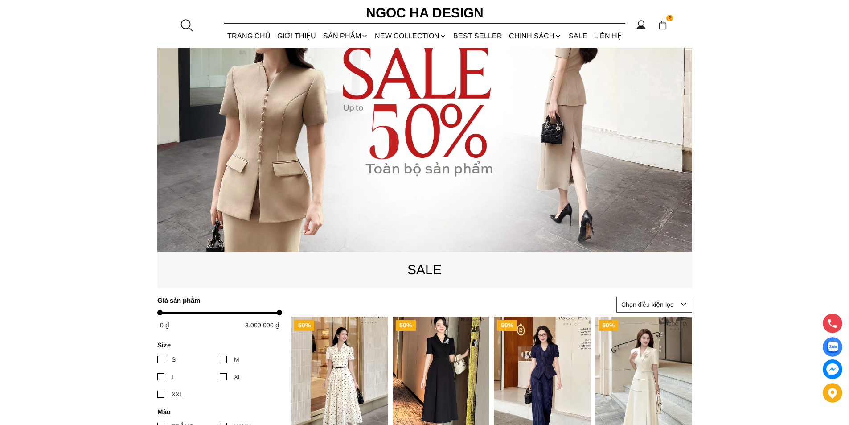
scroll to position [0, 0]
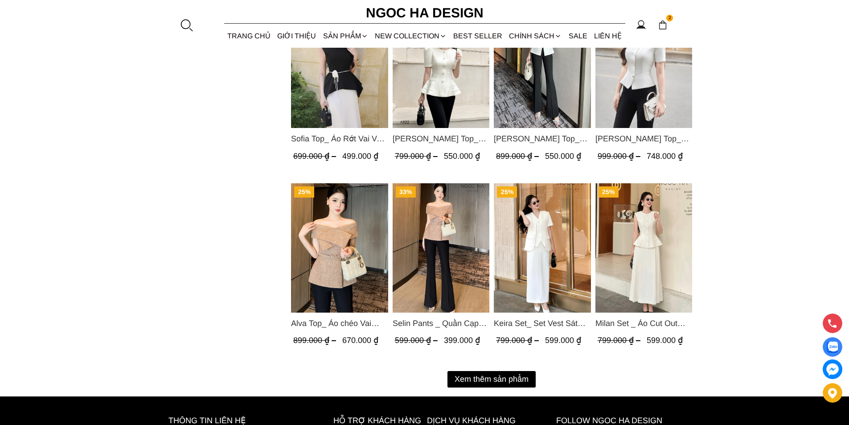
scroll to position [1114, 0]
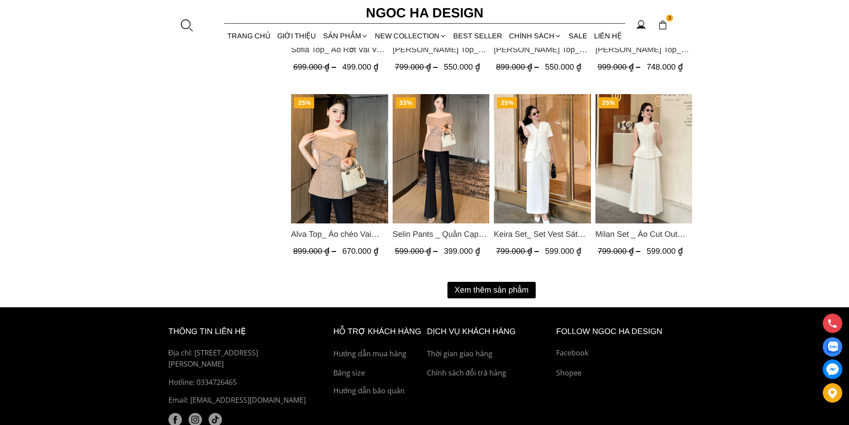
click at [487, 289] on button "Xem thêm sản phẩm" at bounding box center [491, 290] width 88 height 16
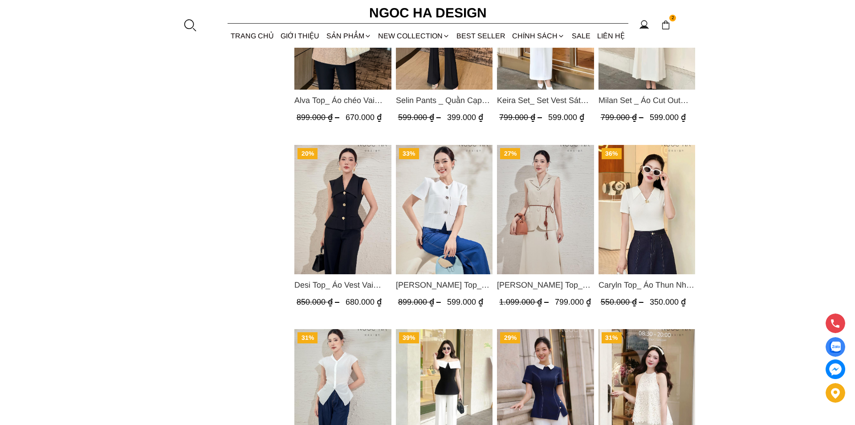
scroll to position [1292, 0]
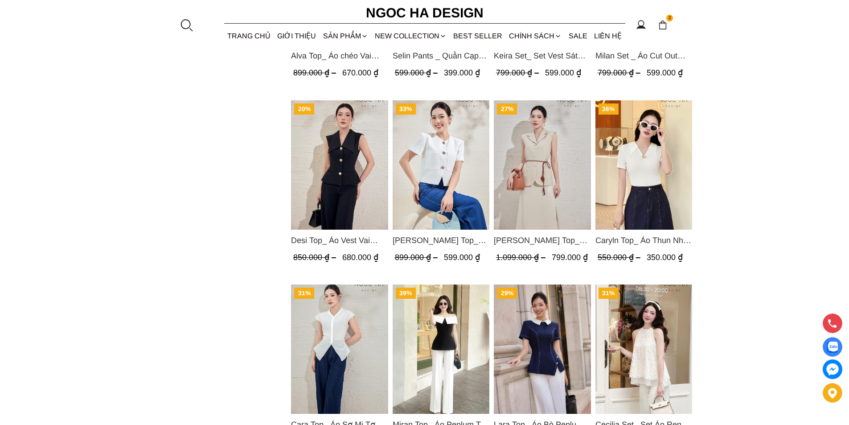
click at [182, 25] on div at bounding box center [186, 24] width 13 height 13
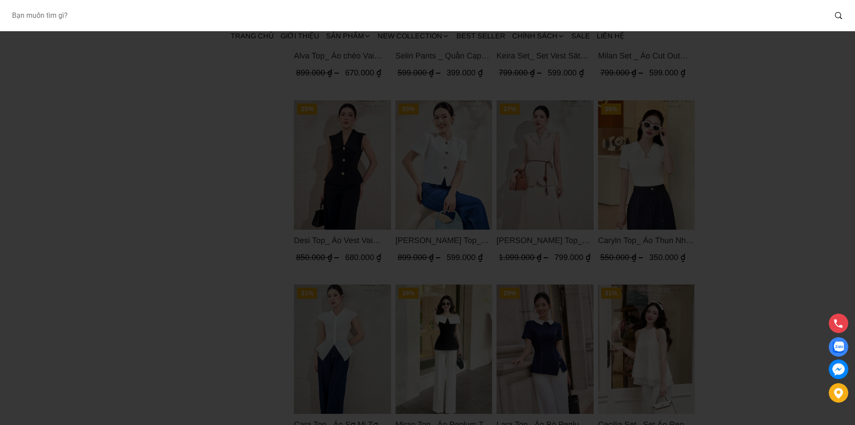
click at [117, 20] on input "Input search Bạn muốn tìm gì?" at bounding box center [415, 15] width 822 height 20
type input "A003"
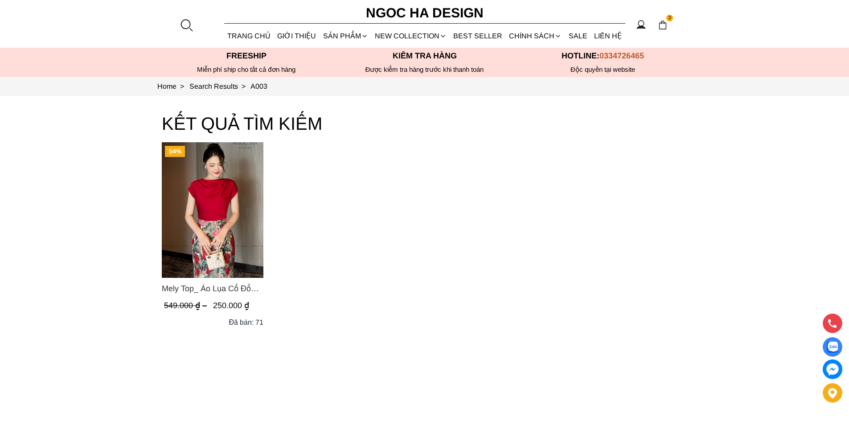
click at [205, 195] on img "Product image - Mely Top_ Áo Lụa Cổ Đổ Rớt Vai A003" at bounding box center [213, 209] width 102 height 135
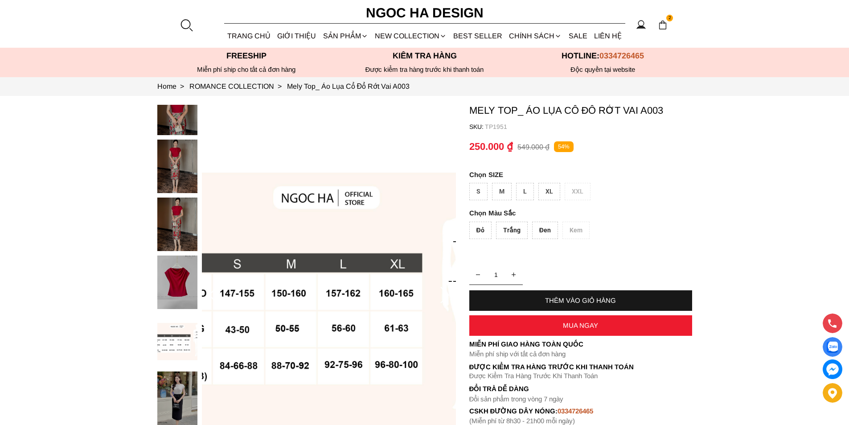
click at [190, 23] on div at bounding box center [186, 24] width 13 height 13
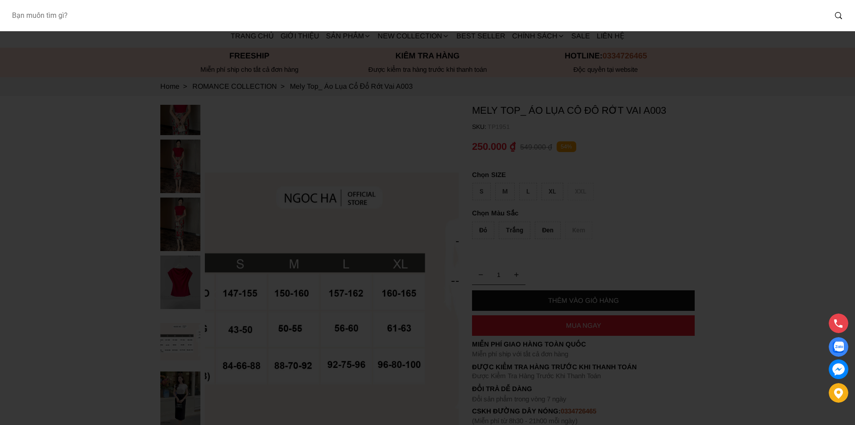
click at [129, 22] on input "Input search Bạn muốn tìm gì?" at bounding box center [415, 15] width 822 height 20
type input "A428"
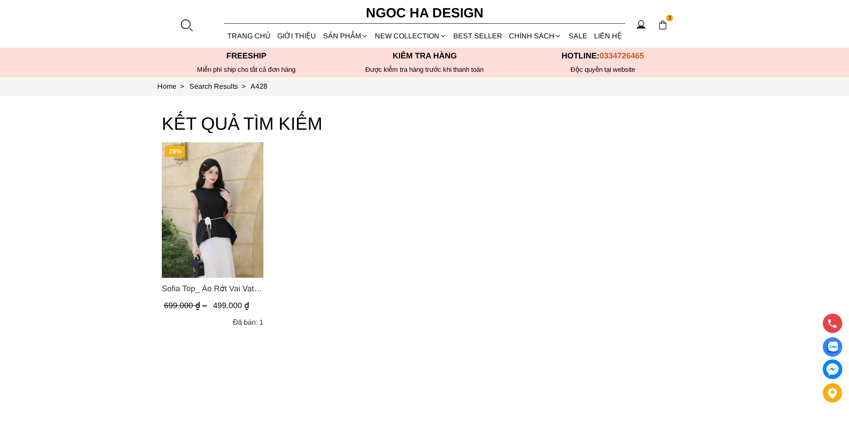
click at [228, 188] on img "Product image - Sofia Top_ Áo Rớt Vai Vạt Rủ Màu Đỏ A428" at bounding box center [213, 209] width 102 height 135
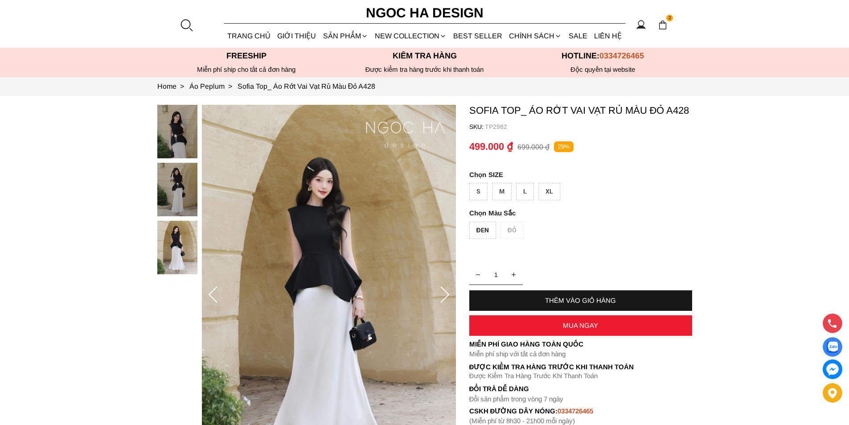
click at [186, 23] on div at bounding box center [186, 24] width 13 height 13
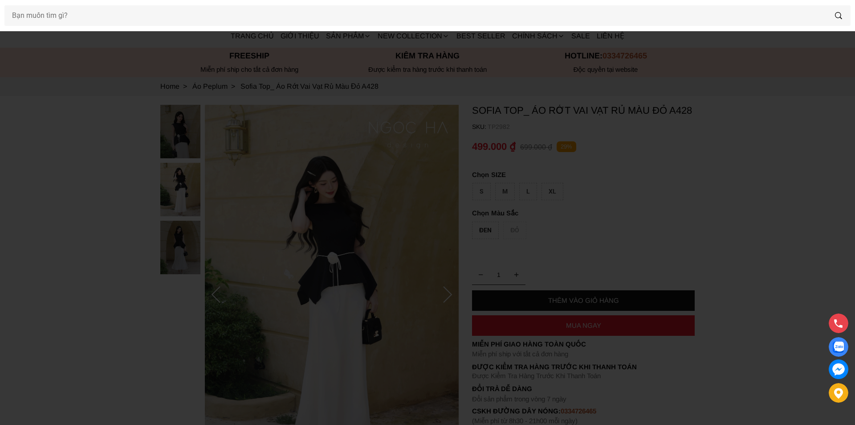
click at [87, 105] on div at bounding box center [427, 212] width 855 height 425
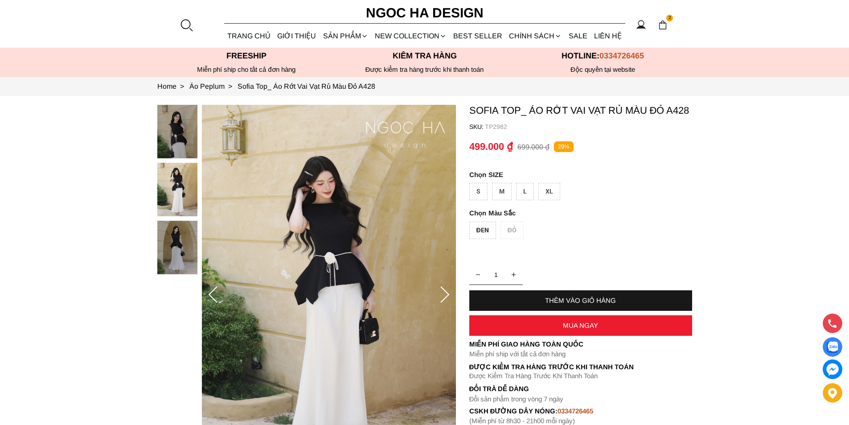
click at [184, 25] on div at bounding box center [186, 24] width 13 height 13
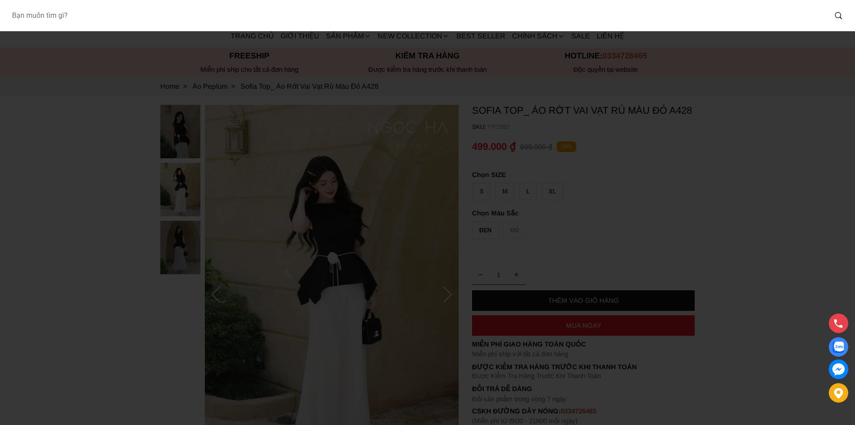
click at [127, 18] on input "Input search Bạn muốn tìm gì?" at bounding box center [415, 15] width 822 height 20
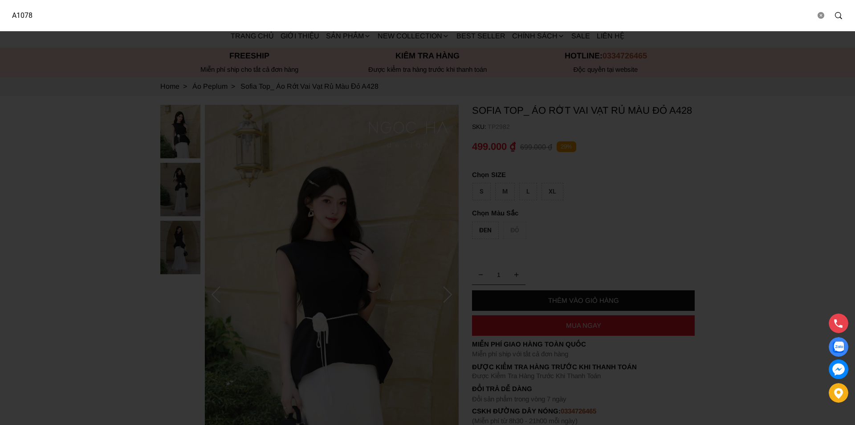
type input "A1078"
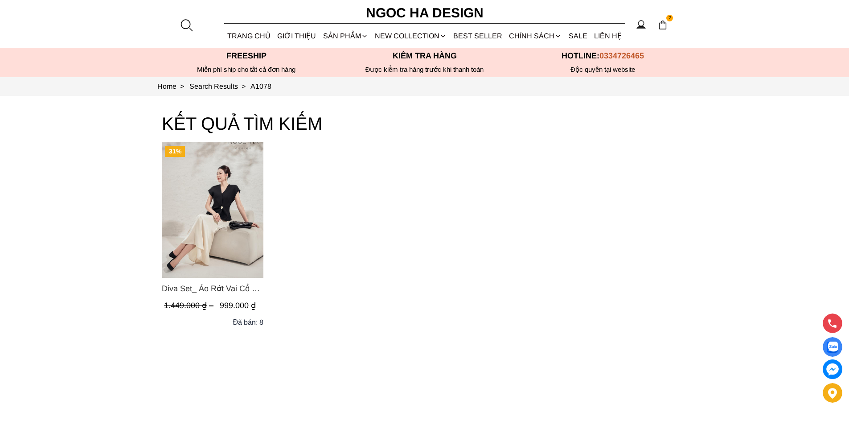
click at [217, 209] on img "Product image - Diva Set_ Áo Rớt Vai Cổ V, Chân Váy Lụa Đuôi Cá A1078+CV134" at bounding box center [213, 209] width 102 height 135
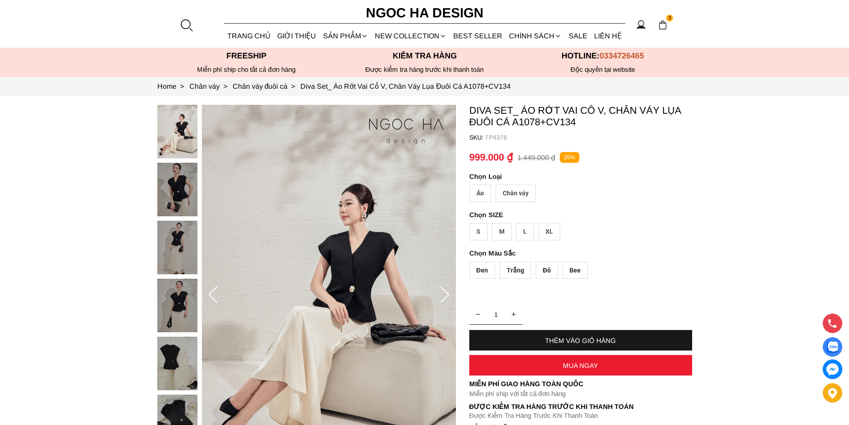
click at [522, 195] on div "Chân váy" at bounding box center [515, 192] width 40 height 17
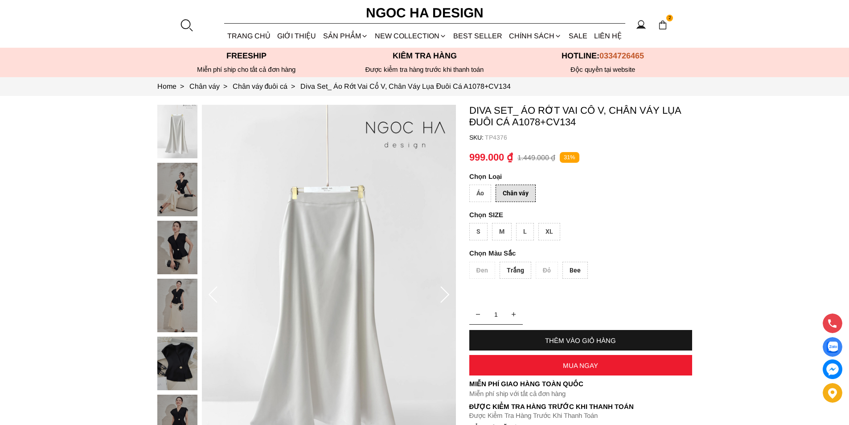
click at [479, 194] on div "Áo" at bounding box center [480, 192] width 22 height 17
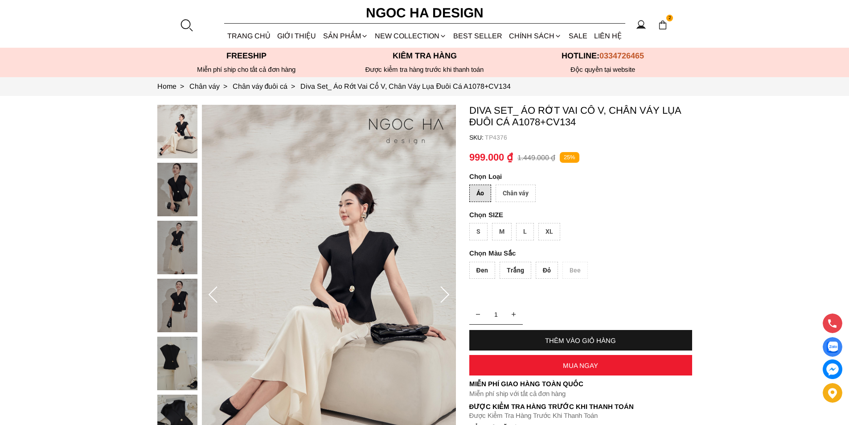
click at [508, 191] on div "Chân váy" at bounding box center [515, 192] width 40 height 17
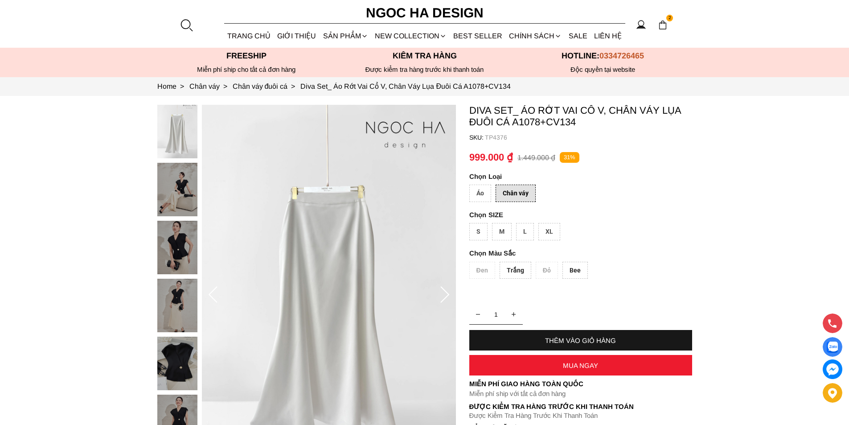
click at [487, 190] on div "Áo" at bounding box center [480, 192] width 22 height 17
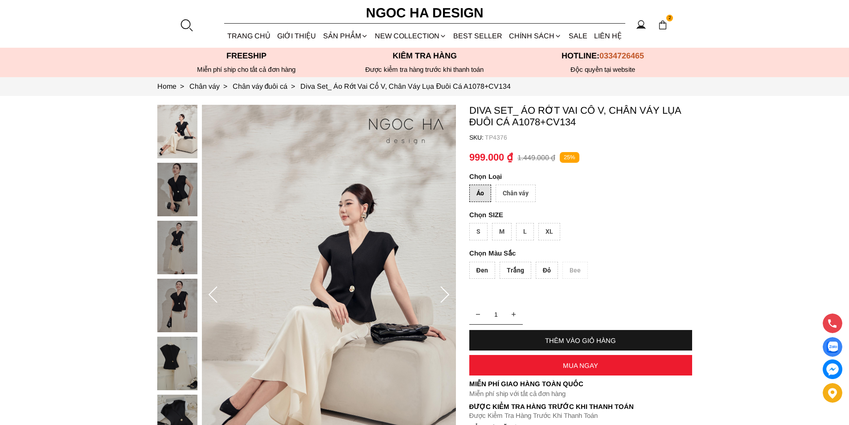
click at [543, 191] on div "Áo Chân váy" at bounding box center [580, 195] width 223 height 22
click at [522, 193] on div "Chân váy" at bounding box center [515, 192] width 40 height 17
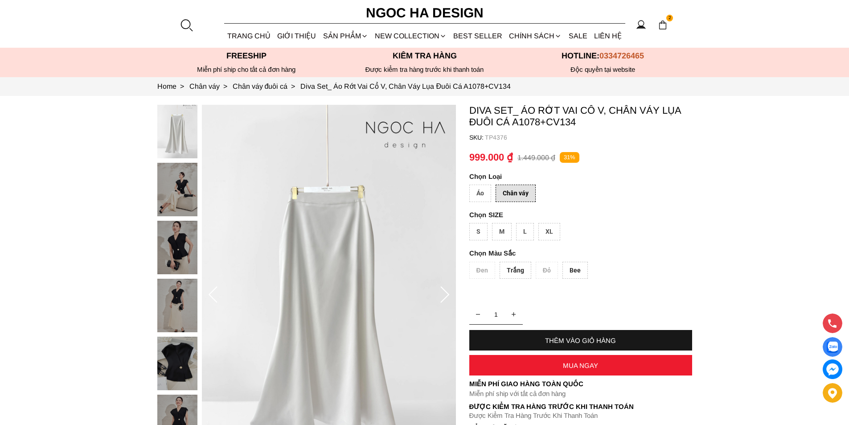
click at [481, 194] on div "Áo" at bounding box center [480, 192] width 22 height 17
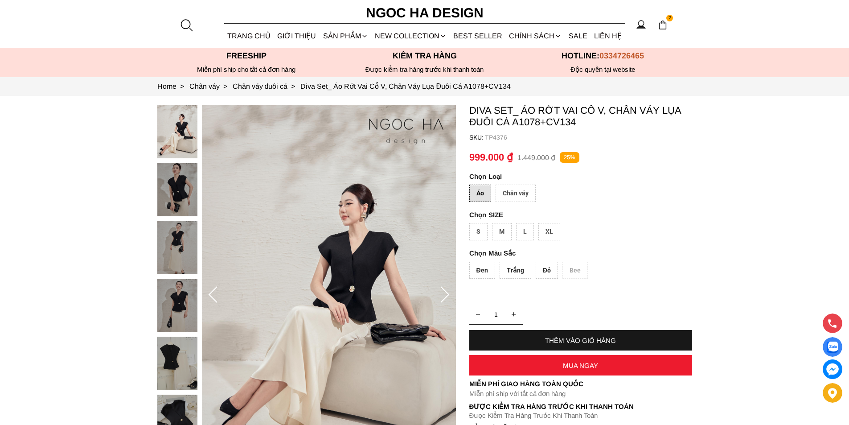
click at [506, 189] on div "Chân váy" at bounding box center [515, 192] width 40 height 17
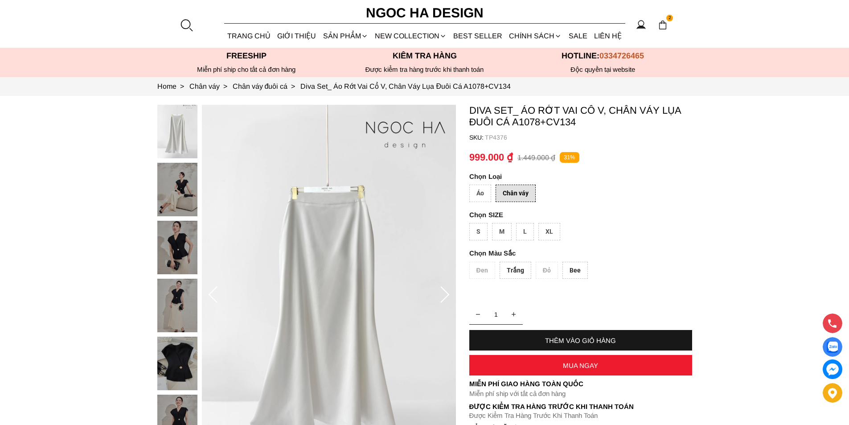
click at [485, 188] on div "Áo" at bounding box center [480, 192] width 22 height 17
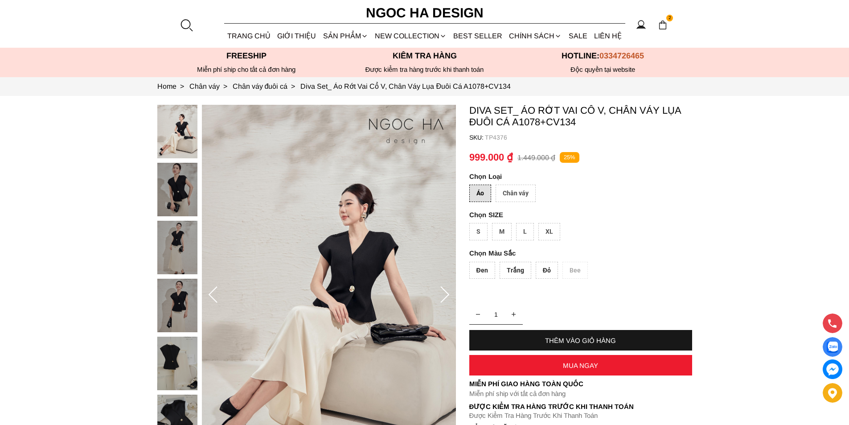
click at [513, 197] on div "Chân váy" at bounding box center [515, 192] width 40 height 17
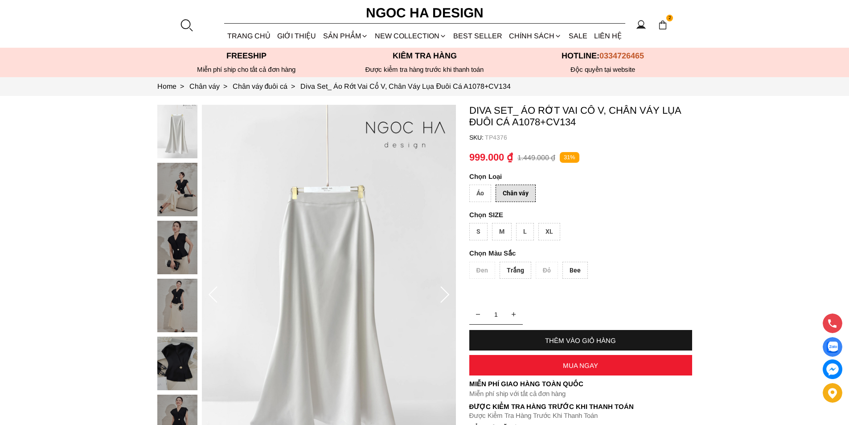
click at [485, 190] on div "Áo" at bounding box center [480, 192] width 22 height 17
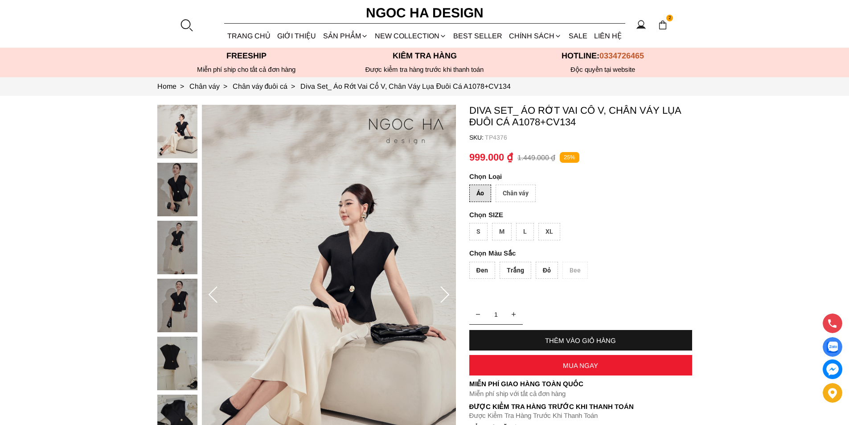
click at [510, 187] on div "Chân váy" at bounding box center [515, 192] width 40 height 17
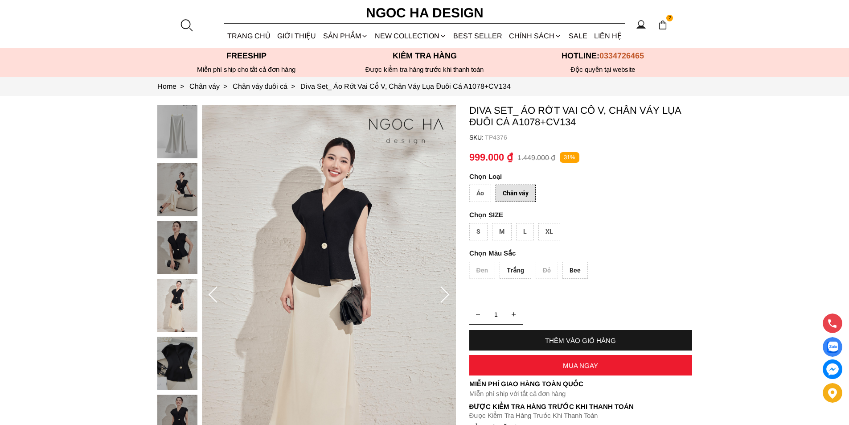
click at [481, 193] on div "Áo" at bounding box center [480, 192] width 22 height 17
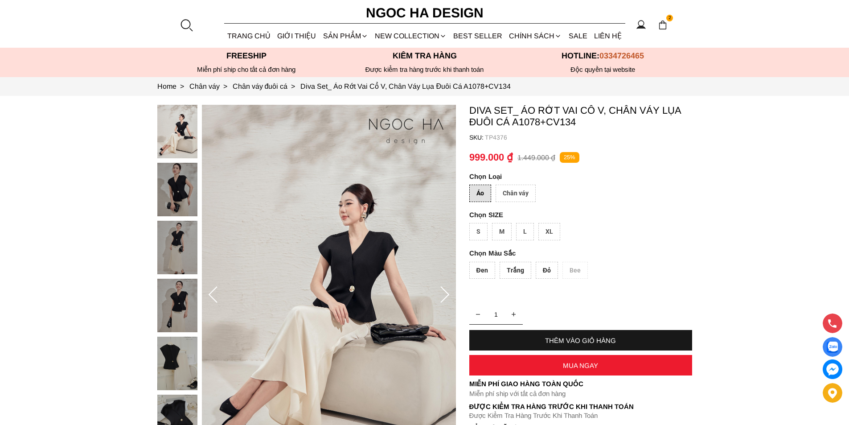
click at [527, 192] on div "Chân váy" at bounding box center [515, 192] width 40 height 17
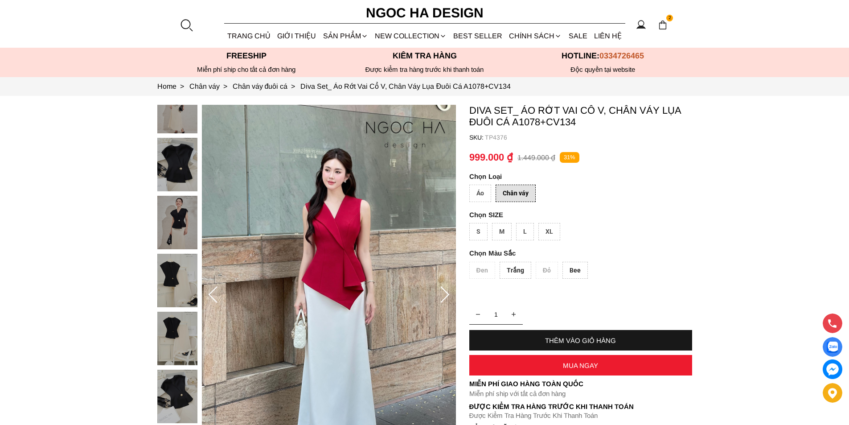
click at [481, 187] on div "Áo" at bounding box center [480, 192] width 22 height 17
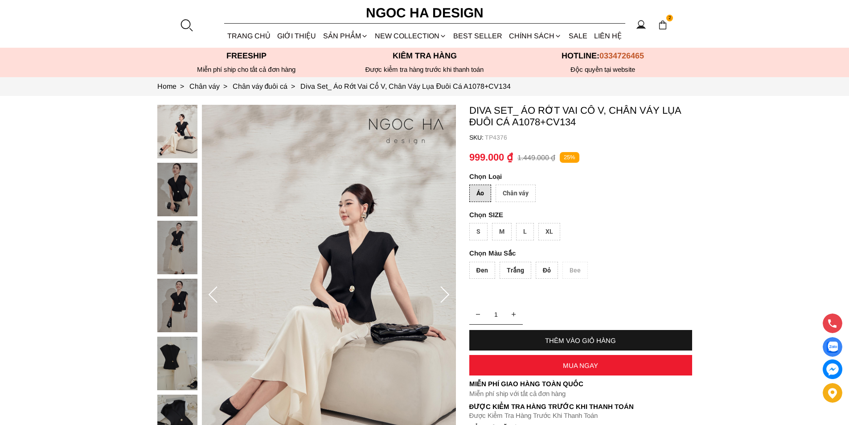
scroll to position [45, 0]
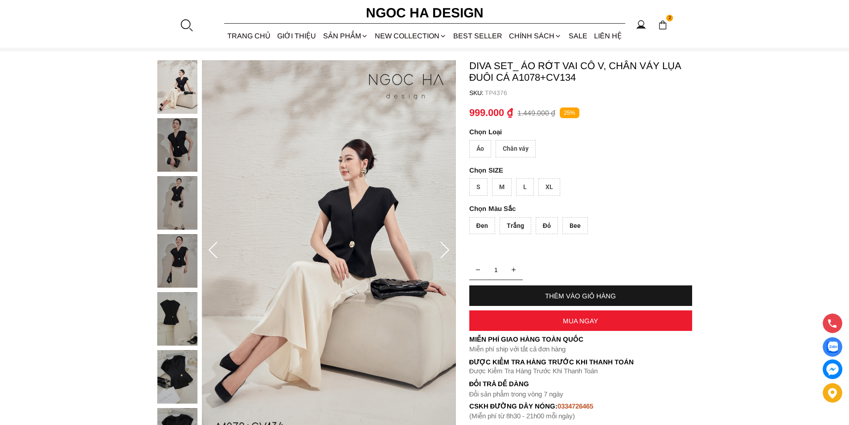
click at [483, 151] on div "Áo" at bounding box center [480, 148] width 22 height 17
click at [510, 151] on div "Chân váy" at bounding box center [515, 148] width 40 height 17
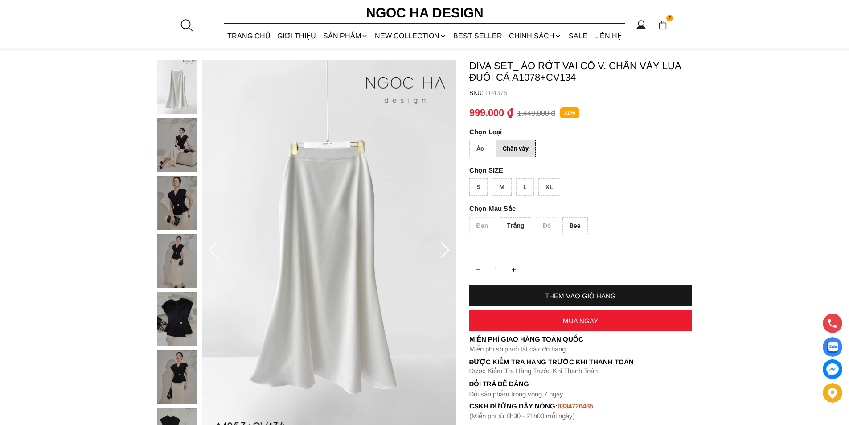
click at [506, 187] on div "M" at bounding box center [502, 186] width 20 height 17
click at [578, 222] on div "Bee" at bounding box center [574, 225] width 25 height 17
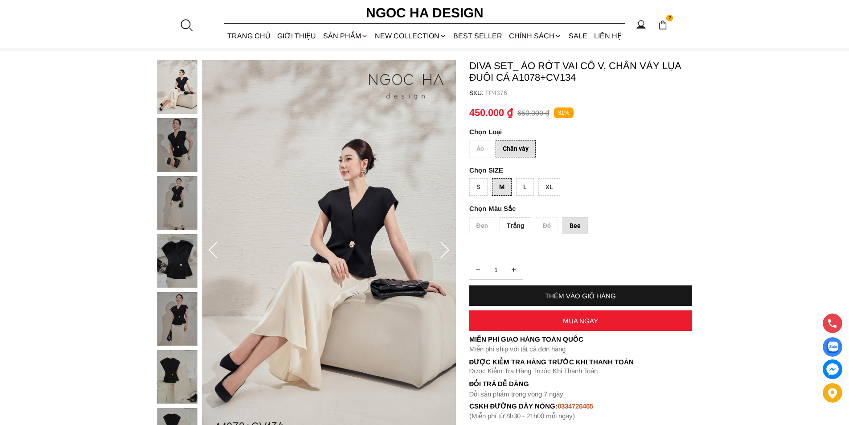
click at [614, 174] on container "Diva Set_ Áo Rớt Vai Cổ V, Chân Váy Lụa Đuôi Cá A1078+CV134 SKU: TP4376 Áo Chân…" at bounding box center [580, 240] width 223 height 360
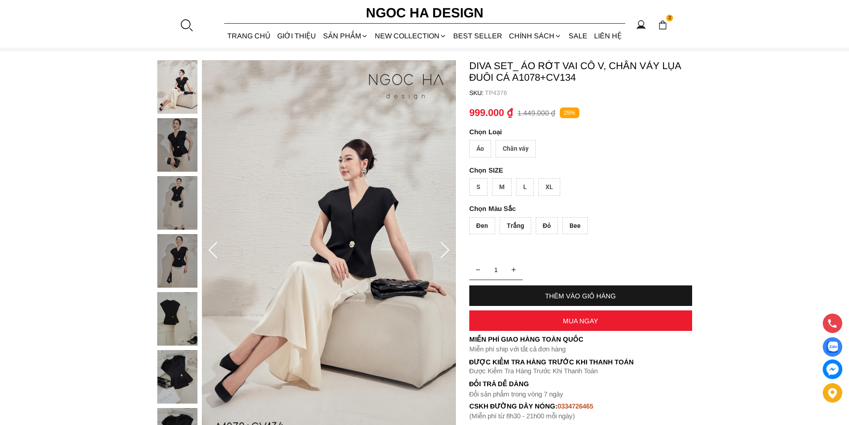
click at [478, 147] on div "Áo" at bounding box center [480, 148] width 22 height 17
click at [500, 187] on div "M" at bounding box center [502, 186] width 20 height 17
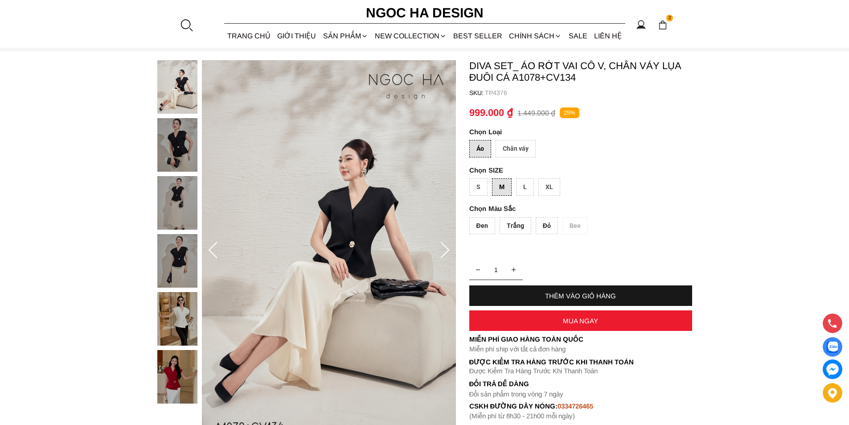
click at [518, 181] on div "L" at bounding box center [525, 186] width 18 height 17
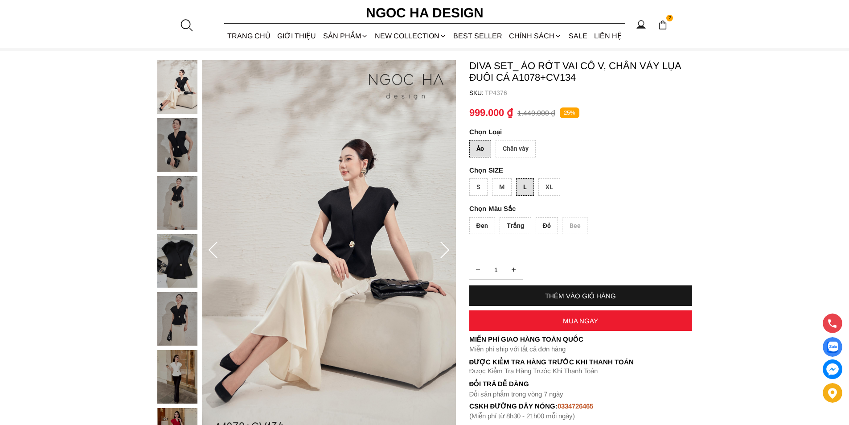
click at [544, 230] on div "Đỏ" at bounding box center [547, 225] width 22 height 17
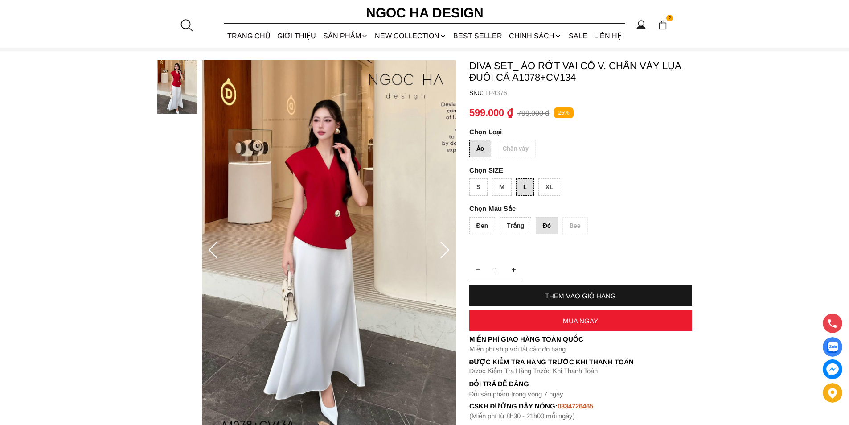
click at [520, 230] on div "Trắng" at bounding box center [515, 225] width 32 height 17
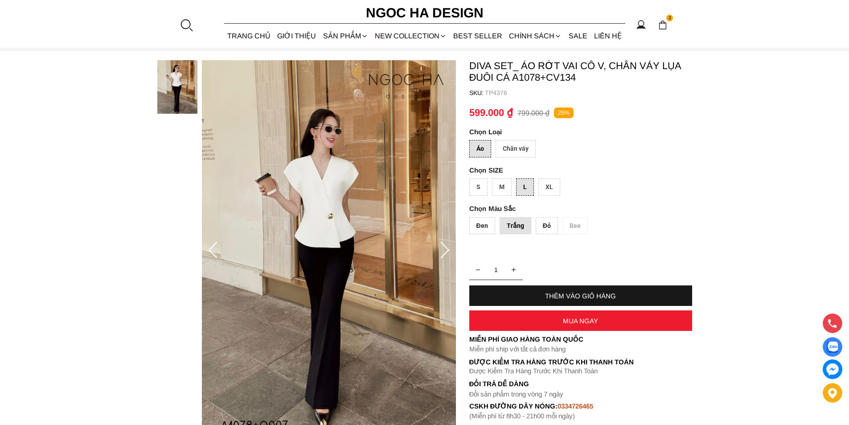
click at [481, 224] on div "Đen" at bounding box center [482, 225] width 26 height 17
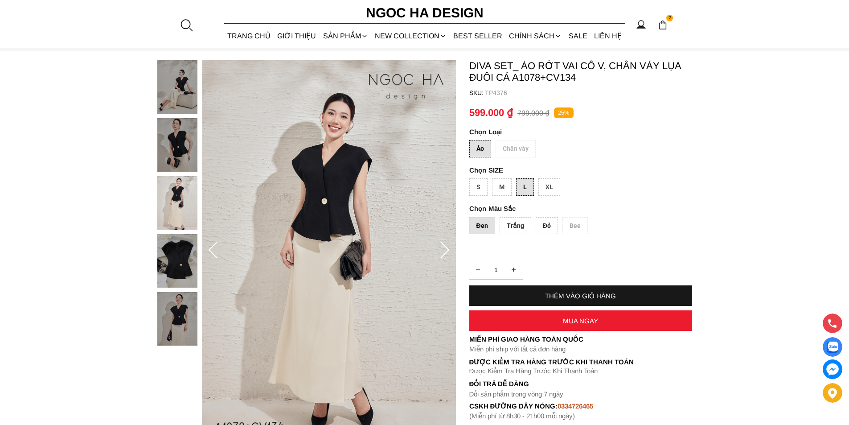
click at [569, 291] on div "THÊM VÀO GIỎ HÀNG" at bounding box center [580, 295] width 223 height 20
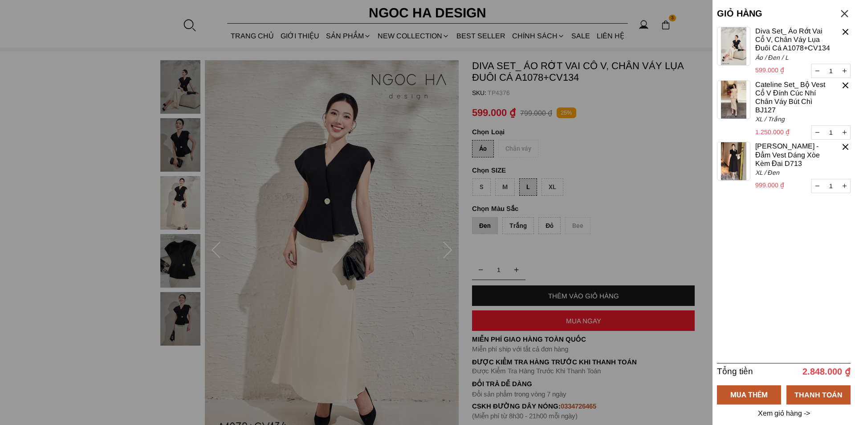
click at [847, 85] on div at bounding box center [846, 85] width 10 height 10
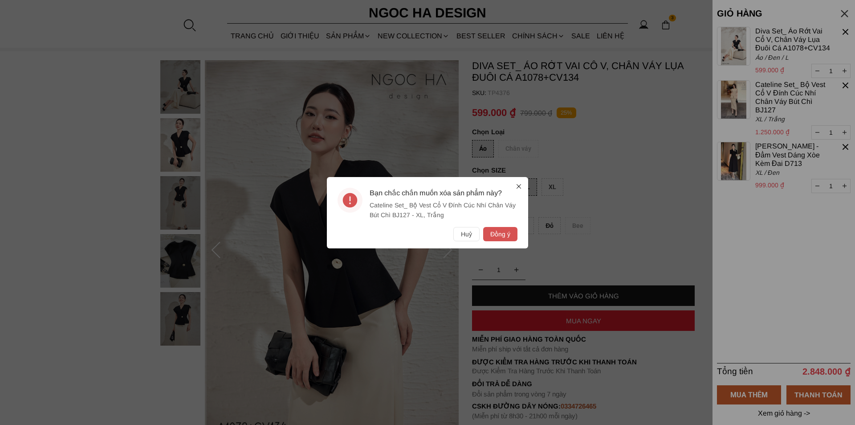
click at [514, 237] on button "Đồng ý" at bounding box center [500, 234] width 34 height 14
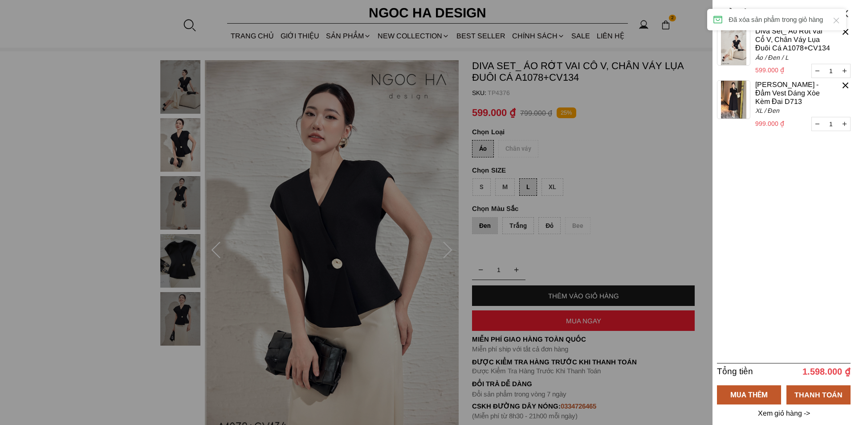
click at [843, 82] on div at bounding box center [846, 85] width 10 height 10
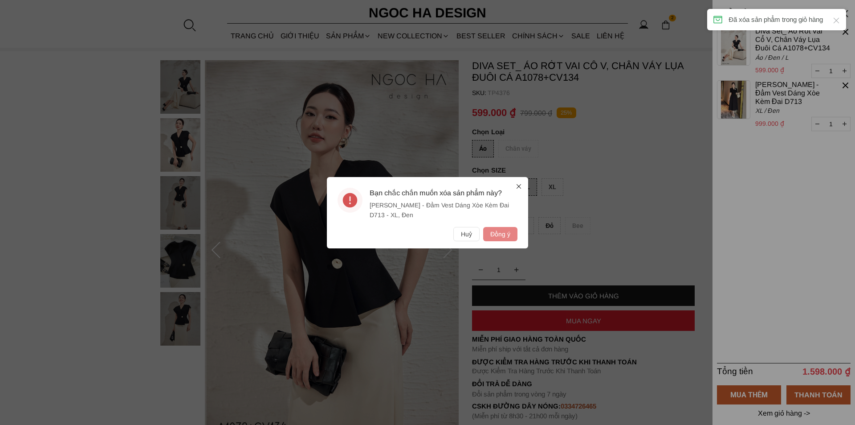
click at [498, 233] on button "Đồng ý" at bounding box center [500, 234] width 34 height 14
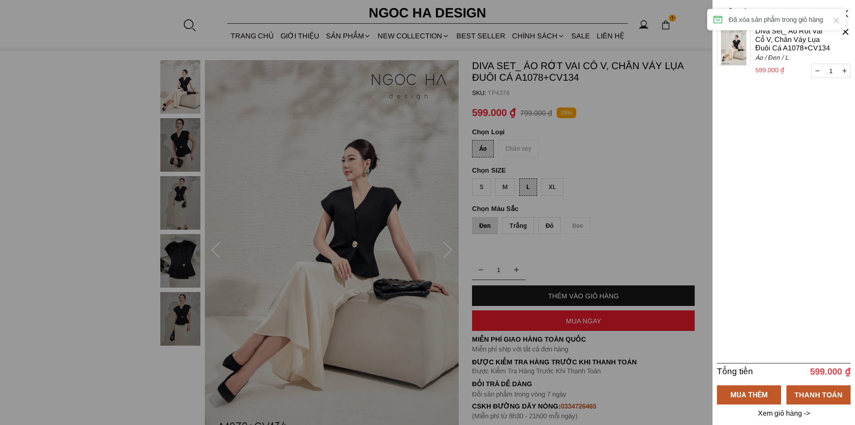
click at [650, 197] on div at bounding box center [427, 212] width 855 height 425
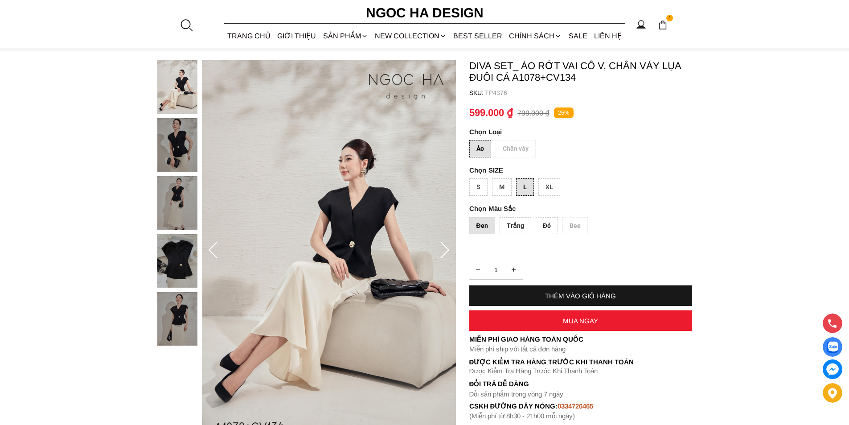
click at [482, 151] on div "Áo" at bounding box center [480, 148] width 22 height 17
click at [517, 183] on div "L" at bounding box center [525, 186] width 18 height 17
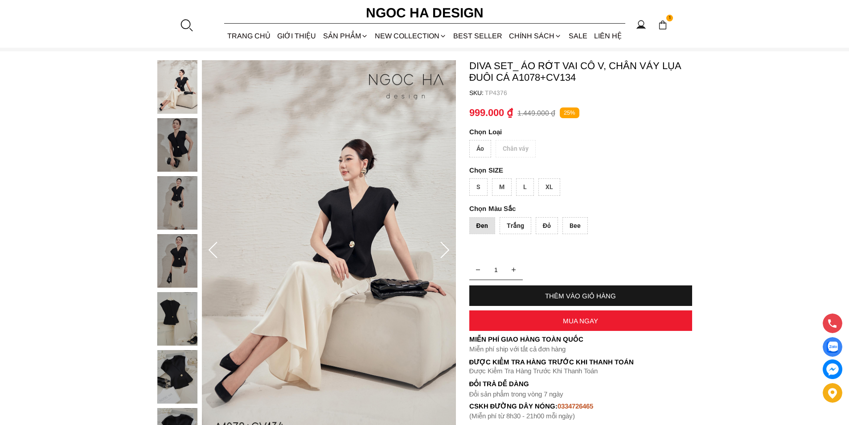
click at [517, 149] on div "Áo Chân váy" at bounding box center [580, 151] width 223 height 22
click at [553, 187] on div "XL" at bounding box center [549, 186] width 22 height 17
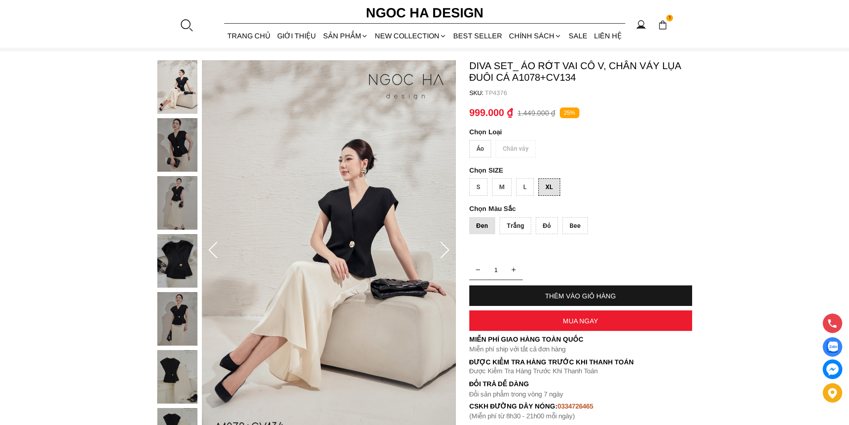
click at [490, 228] on div "Đen" at bounding box center [482, 225] width 26 height 17
click at [518, 150] on div "Chân váy" at bounding box center [515, 148] width 40 height 17
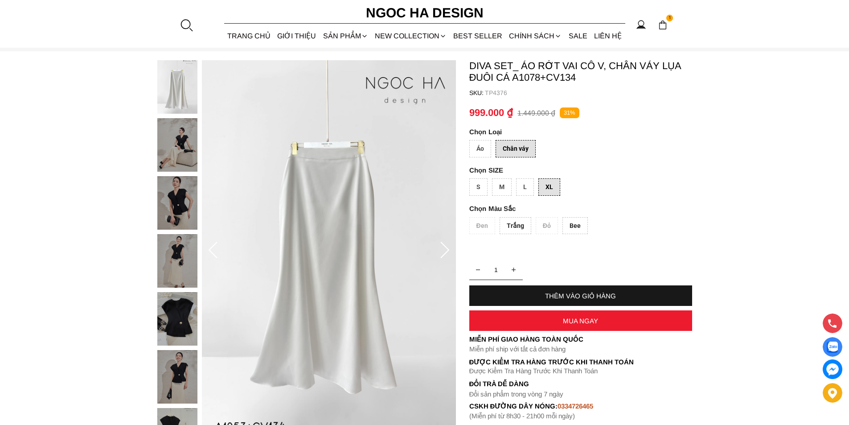
click at [525, 186] on div "L" at bounding box center [525, 186] width 18 height 17
click at [520, 224] on div "Trắng" at bounding box center [515, 225] width 32 height 17
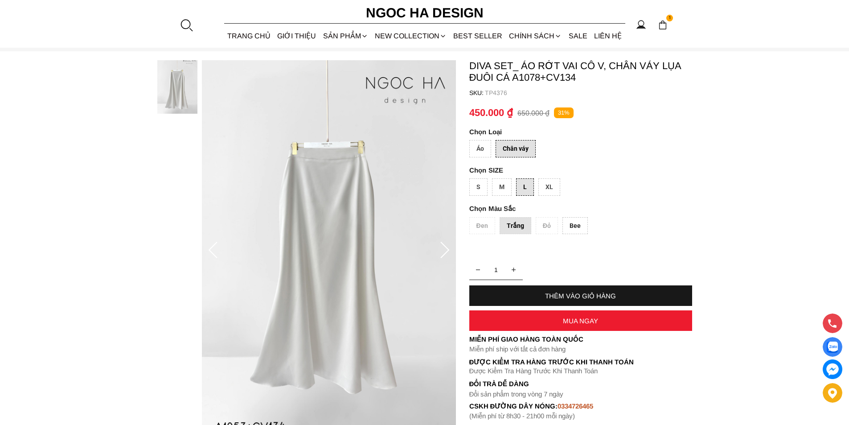
click at [571, 292] on div "THÊM VÀO GIỎ HÀNG" at bounding box center [580, 296] width 223 height 8
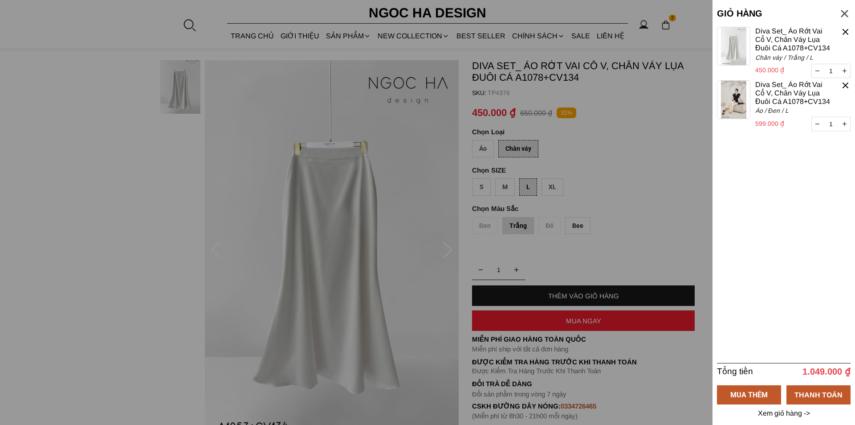
click at [641, 190] on div at bounding box center [427, 212] width 855 height 425
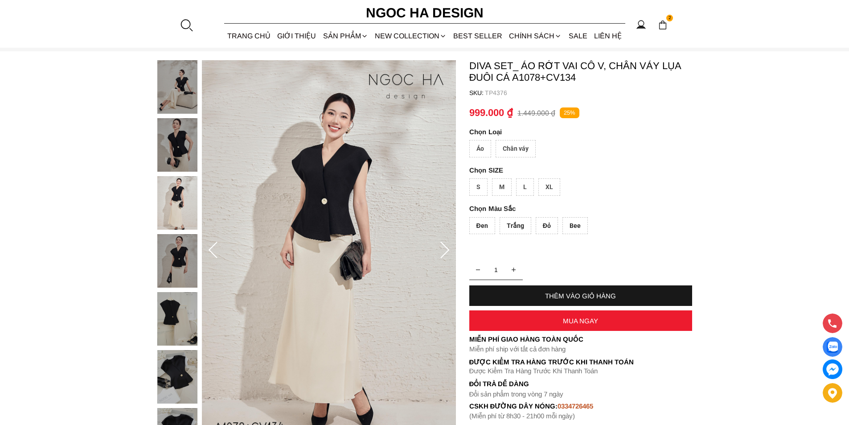
click at [187, 18] on div at bounding box center [186, 24] width 13 height 13
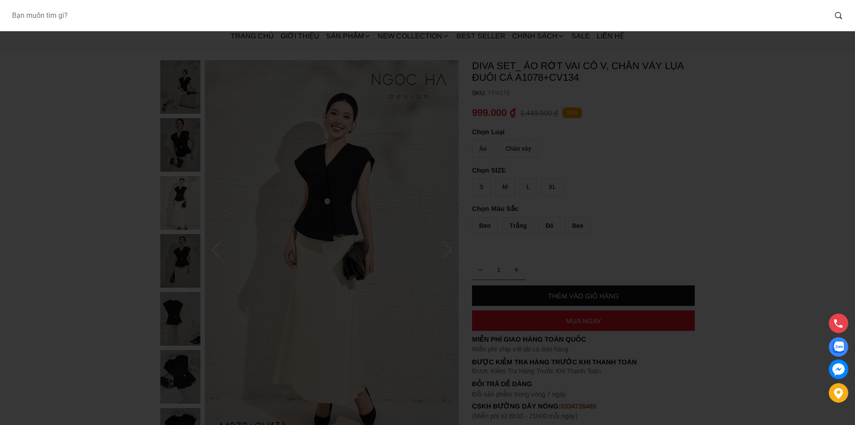
click at [160, 22] on input "Input search Bạn muốn tìm gì?" at bounding box center [415, 15] width 822 height 20
paste input "A1074"
type input "A1074"
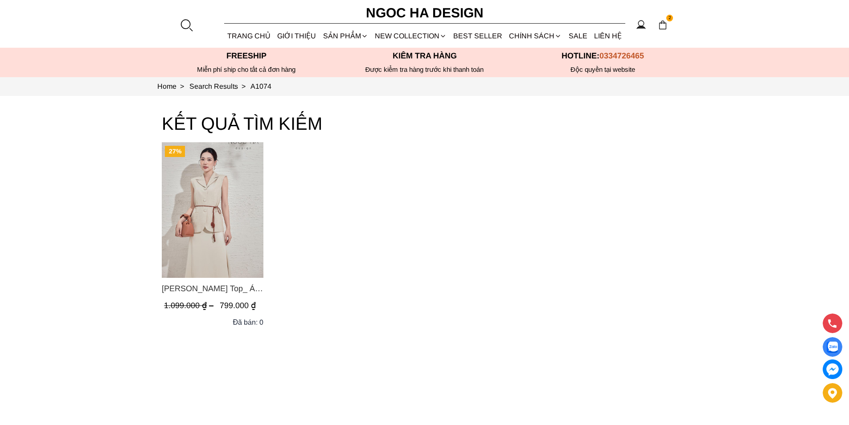
click at [189, 20] on div at bounding box center [186, 24] width 13 height 13
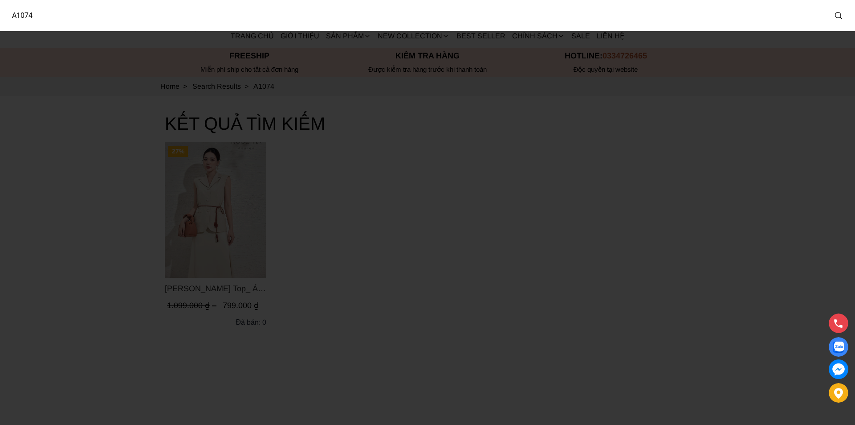
click at [151, 24] on input "A1074" at bounding box center [415, 15] width 822 height 20
click at [151, 24] on input "A1074" at bounding box center [409, 15] width 811 height 20
paste input "62"
type input "A1062"
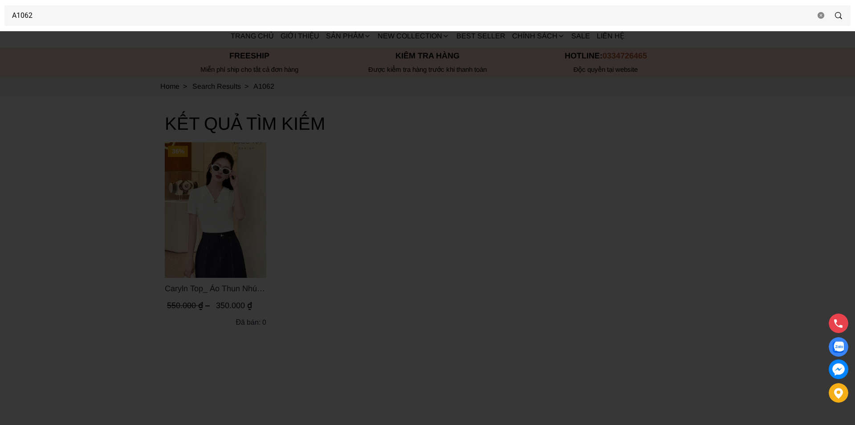
click at [102, 233] on div at bounding box center [427, 212] width 855 height 425
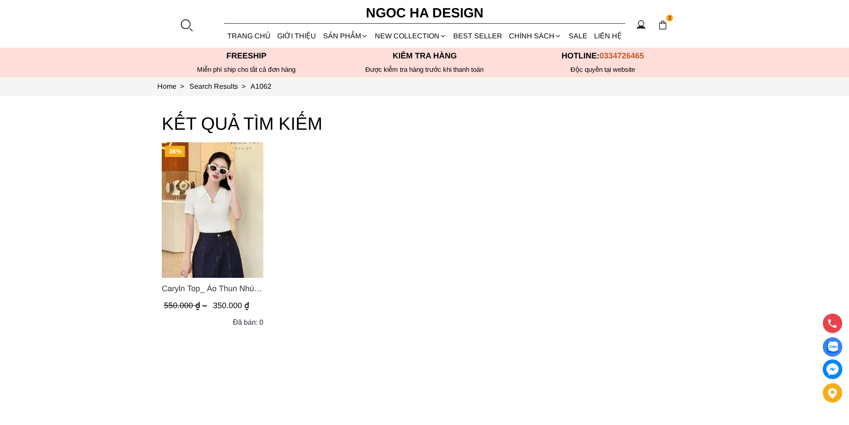
click at [189, 23] on div at bounding box center [186, 24] width 13 height 13
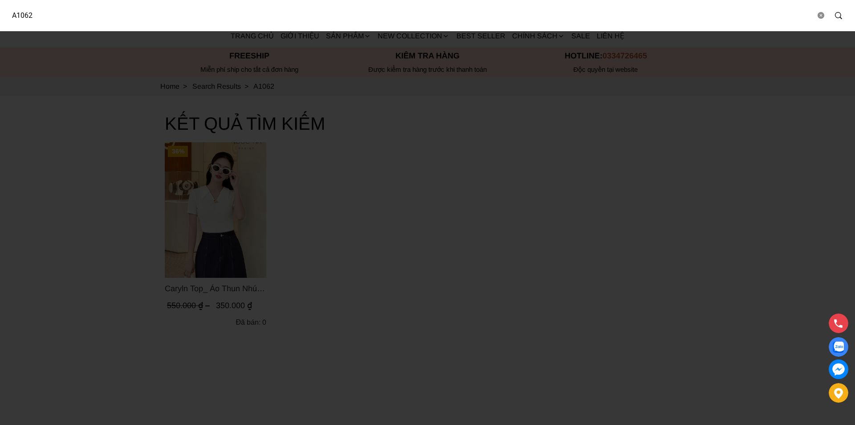
click at [111, 21] on input "A1062" at bounding box center [409, 15] width 811 height 20
type input "a"
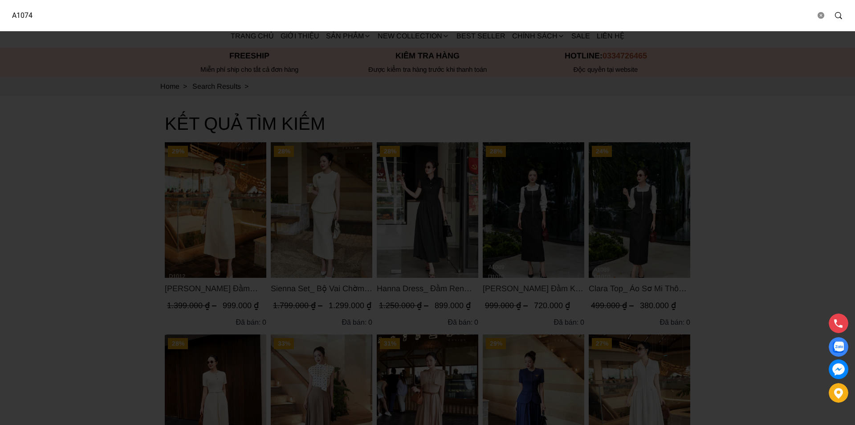
type input "A1074"
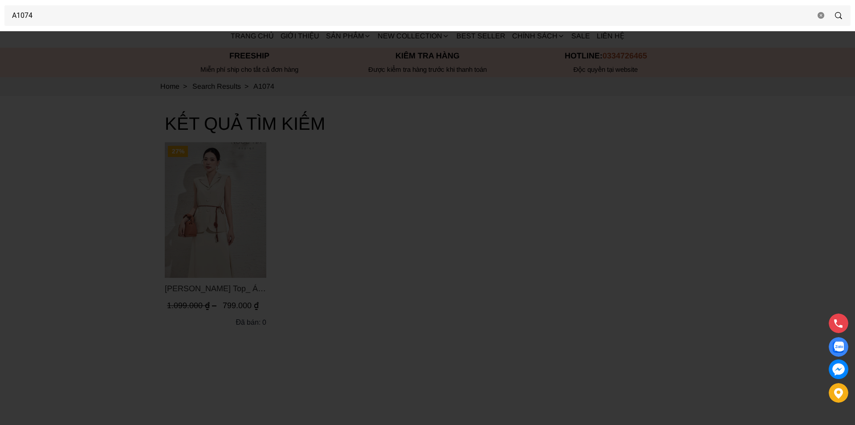
click at [331, 240] on div at bounding box center [427, 212] width 855 height 425
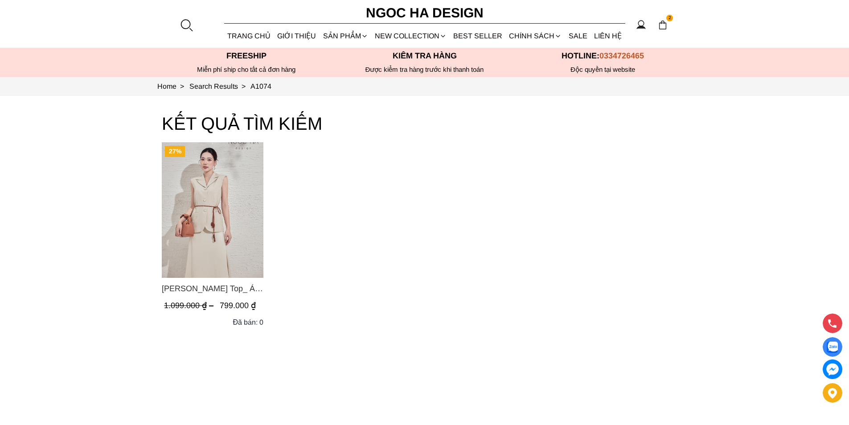
click at [236, 189] on img "Product image - Audrey Top_ Áo Vest Linen Dáng Suông A1074" at bounding box center [213, 209] width 102 height 135
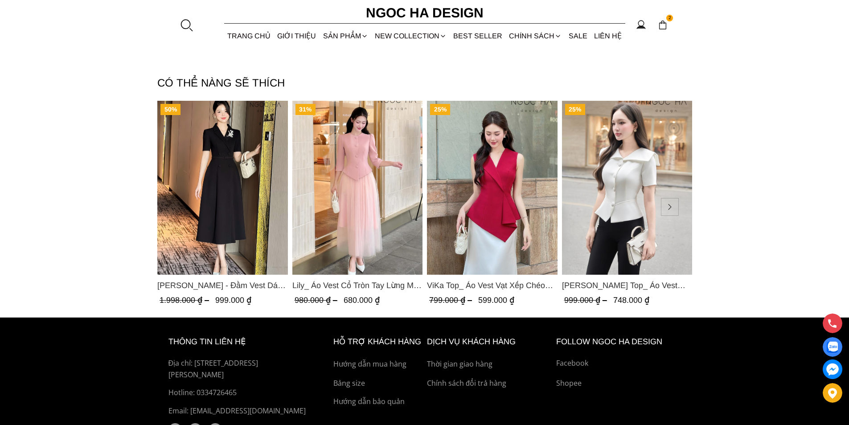
scroll to position [1025, 0]
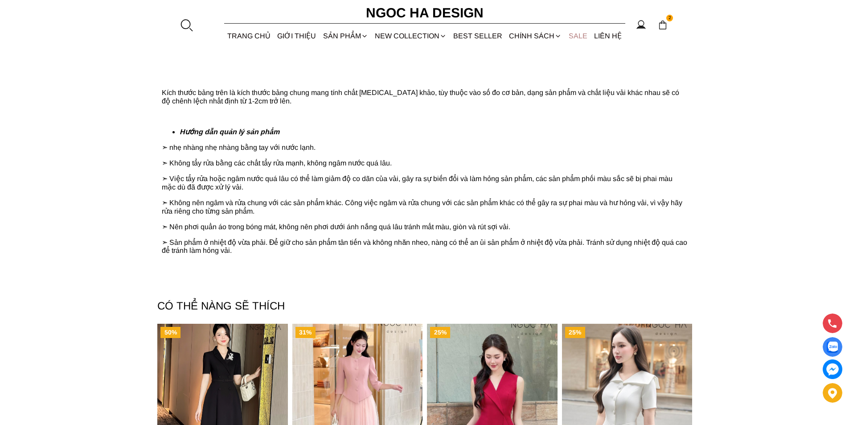
click at [573, 41] on link "SALE" at bounding box center [577, 36] width 25 height 24
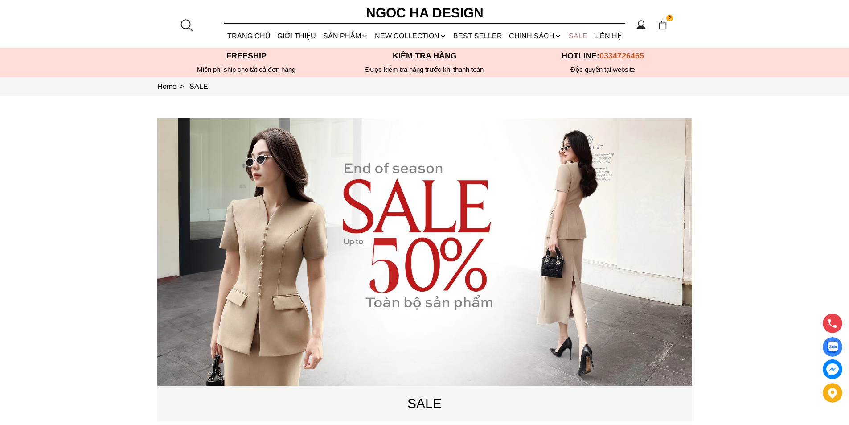
click at [570, 32] on link "SALE" at bounding box center [577, 36] width 25 height 24
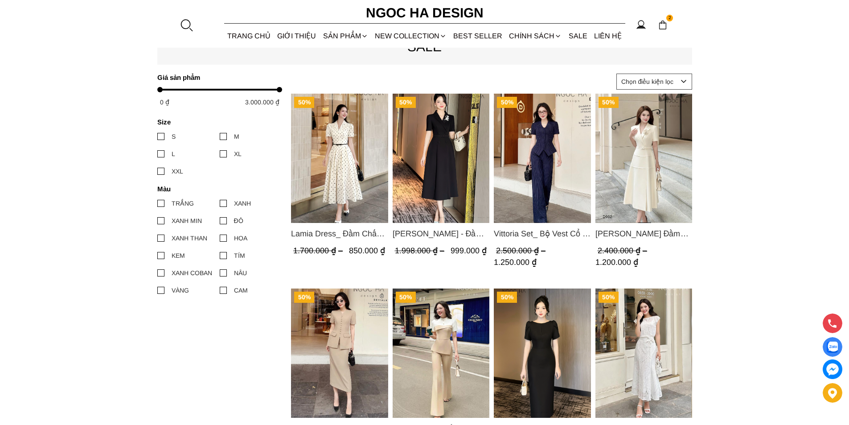
scroll to position [312, 0]
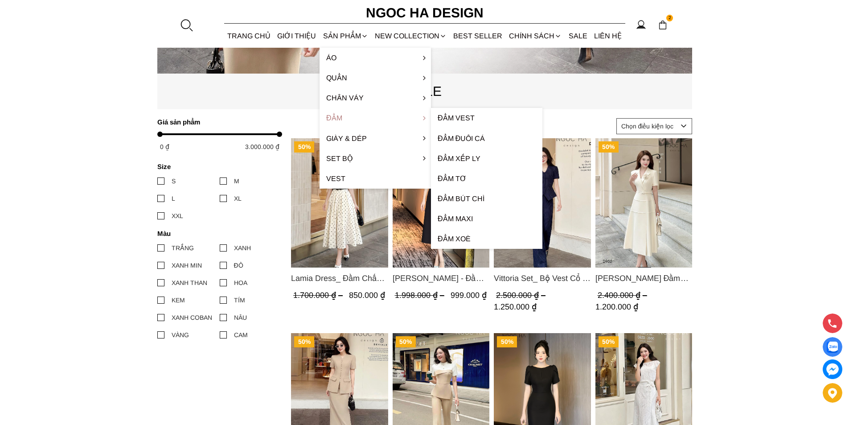
click at [342, 113] on link "Đầm" at bounding box center [374, 118] width 111 height 20
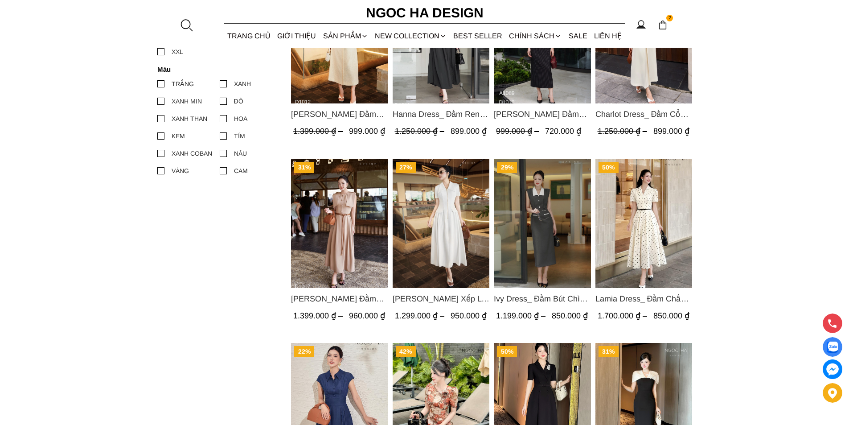
scroll to position [579, 0]
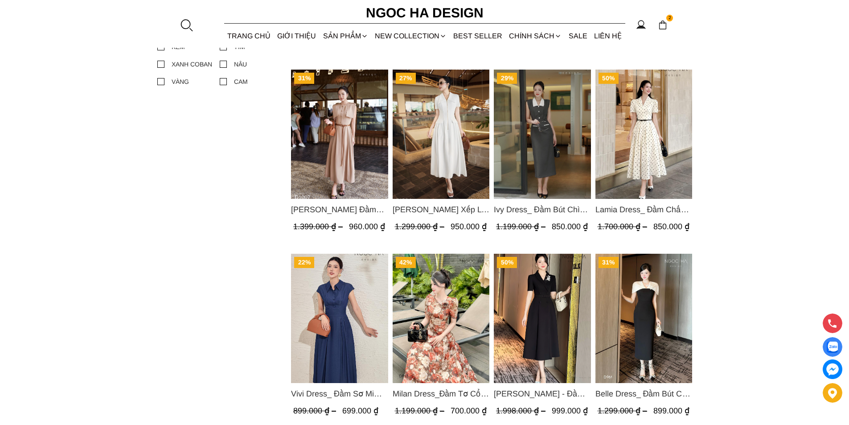
click at [466, 290] on img "Product image - Milan Dress_Đầm Tơ Cổ Tròn Đính Hoa, Tùng Xếp Ly D893" at bounding box center [440, 318] width 97 height 129
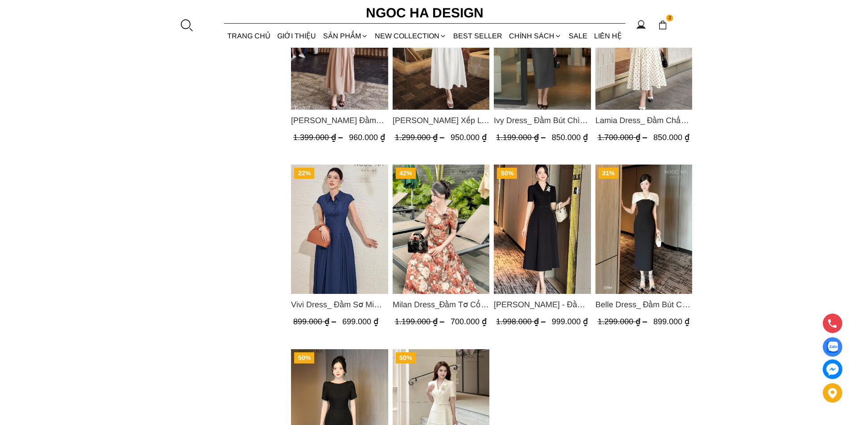
scroll to position [757, 0]
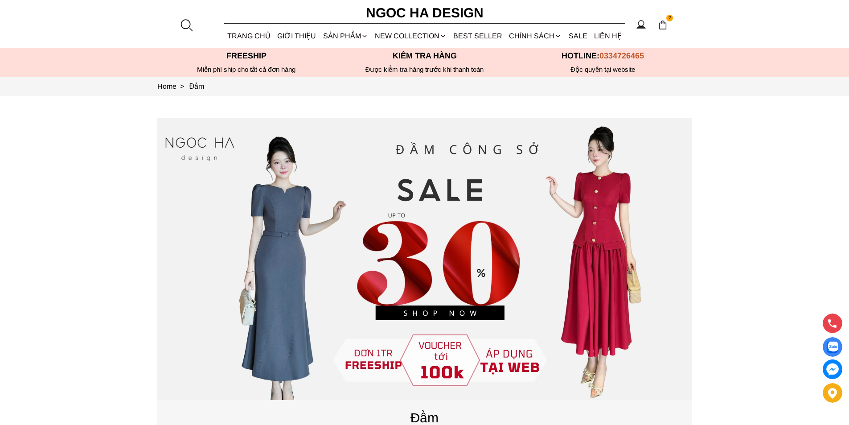
click at [188, 26] on div at bounding box center [186, 24] width 13 height 13
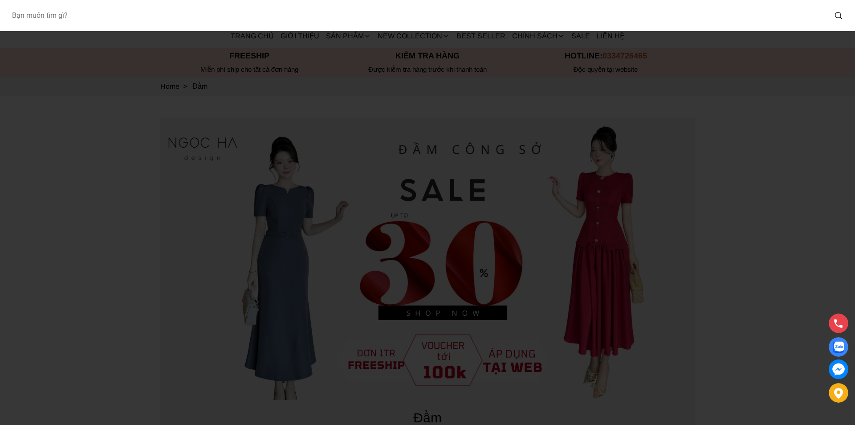
click at [86, 15] on input "Input search Bạn muốn tìm gì?" at bounding box center [415, 15] width 822 height 20
type input "A1078"
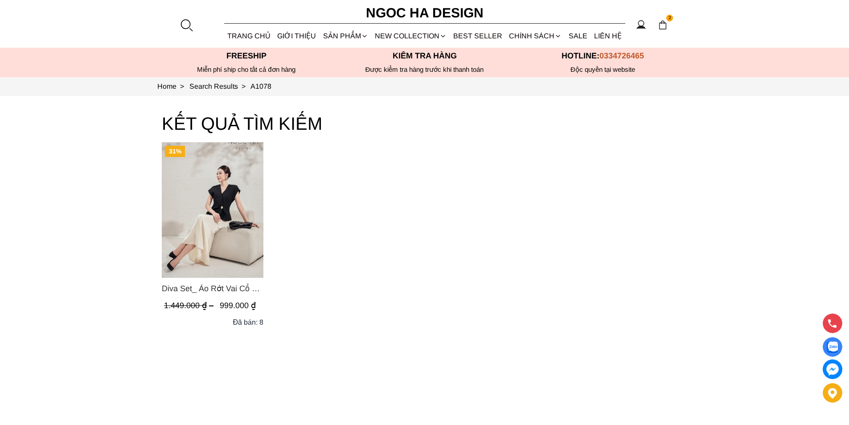
click at [213, 175] on img "Product image - Diva Set_ Áo Rớt Vai Cổ V, Chân Váy Lụa Đuôi Cá A1078+CV134" at bounding box center [213, 209] width 102 height 135
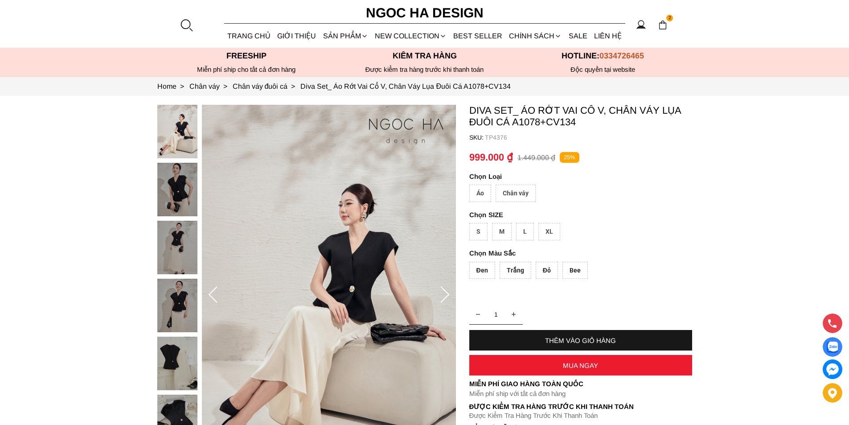
click at [598, 345] on div "THÊM VÀO GIỎ HÀNG" at bounding box center [580, 340] width 223 height 20
click at [613, 359] on div "MUA NGAY" at bounding box center [580, 365] width 223 height 20
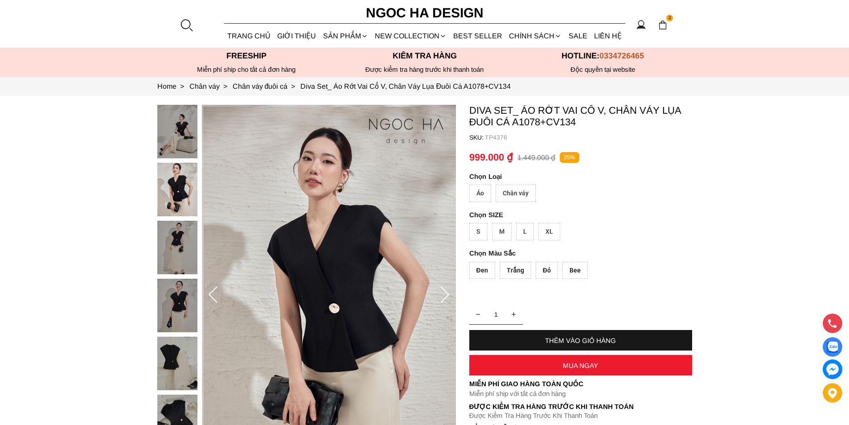
click at [479, 192] on div "Áo" at bounding box center [480, 192] width 22 height 17
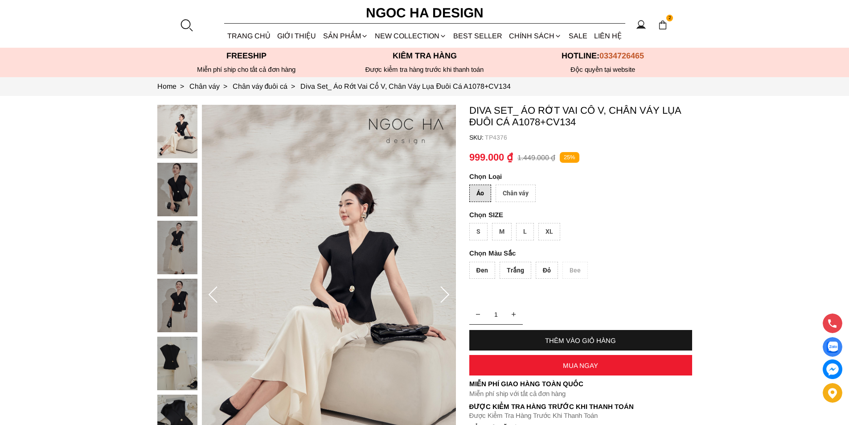
click at [543, 269] on div "Đỏ" at bounding box center [547, 270] width 22 height 17
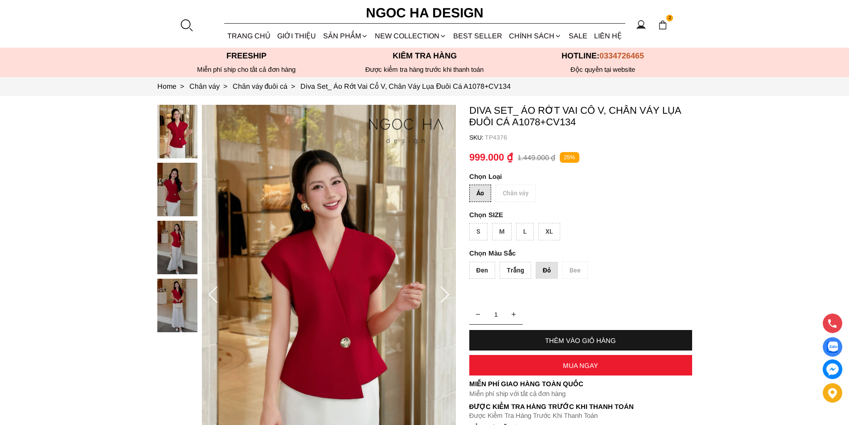
click at [527, 223] on div "L" at bounding box center [525, 231] width 18 height 17
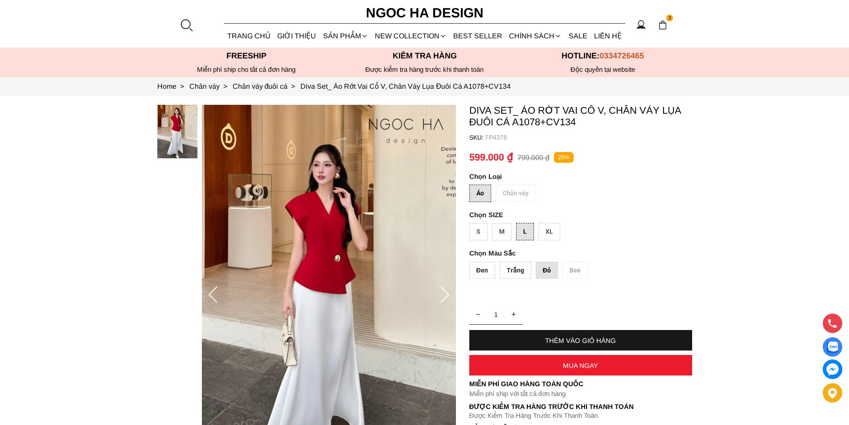
click at [567, 333] on div "THÊM VÀO GIỎ HÀNG" at bounding box center [580, 340] width 223 height 20
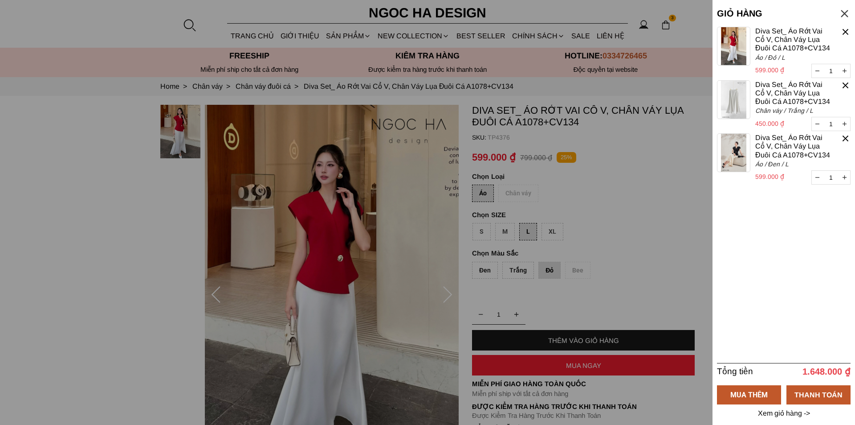
click at [844, 31] on div at bounding box center [846, 32] width 10 height 10
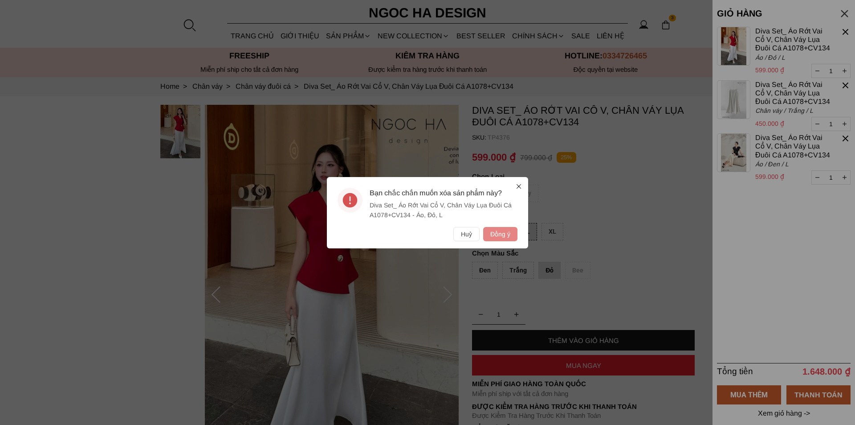
click at [510, 233] on button "Đồng ý" at bounding box center [500, 234] width 34 height 14
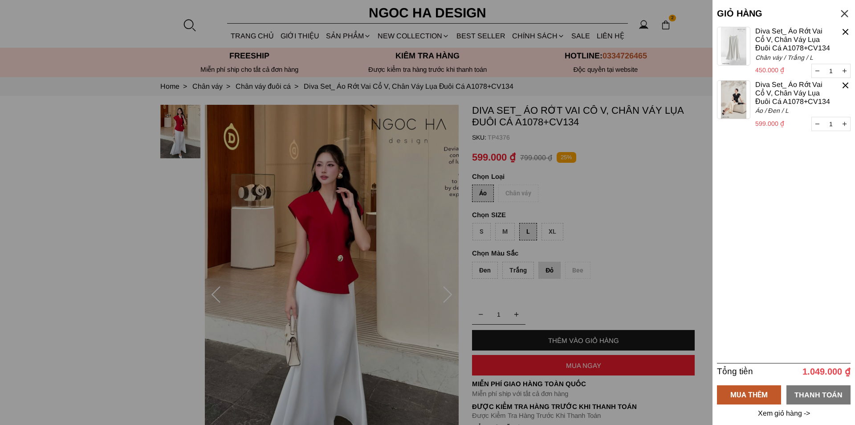
click at [808, 393] on div "THANH TOÁN" at bounding box center [819, 394] width 64 height 11
